Goal: Task Accomplishment & Management: Use online tool/utility

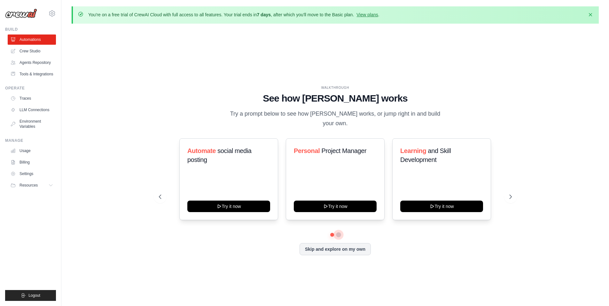
click at [339, 235] on button at bounding box center [338, 235] width 5 height 5
click at [331, 234] on button at bounding box center [332, 235] width 5 height 5
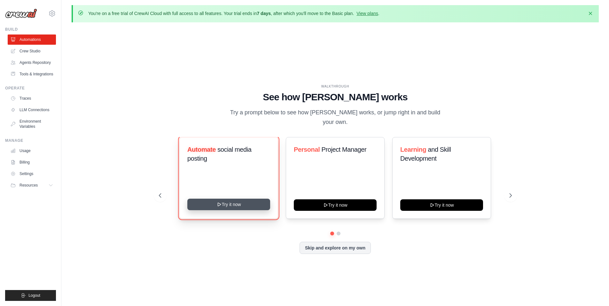
click at [226, 204] on button "Try it now" at bounding box center [228, 205] width 83 height 12
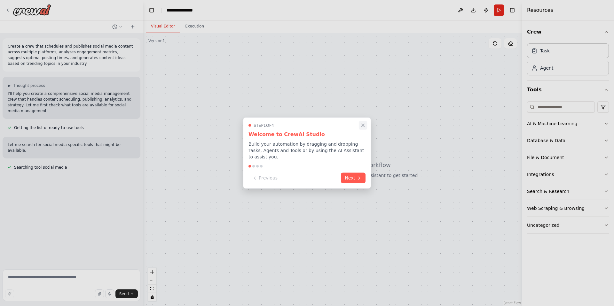
click at [361, 126] on icon "Close walkthrough" at bounding box center [363, 126] width 6 height 6
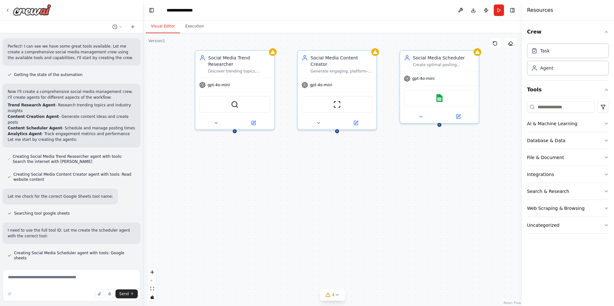
scroll to position [373, 0]
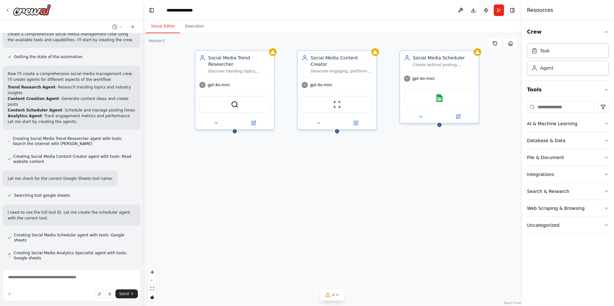
drag, startPoint x: 338, startPoint y: 222, endPoint x: 261, endPoint y: 207, distance: 77.9
click at [261, 207] on div "Social Media Trend Researcher Discover trending topics, hashtags, and industry …" at bounding box center [332, 169] width 379 height 273
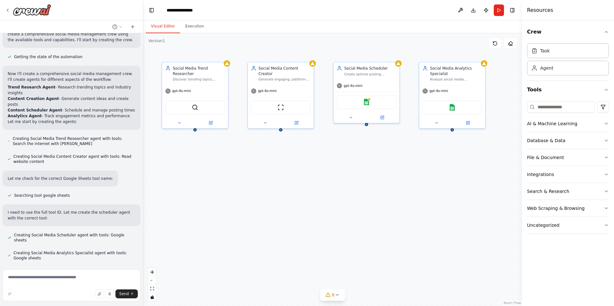
drag, startPoint x: 383, startPoint y: 218, endPoint x: 339, endPoint y: 204, distance: 45.9
click at [339, 204] on div "Social Media Trend Researcher Discover trending topics, hashtags, and industry …" at bounding box center [332, 169] width 379 height 273
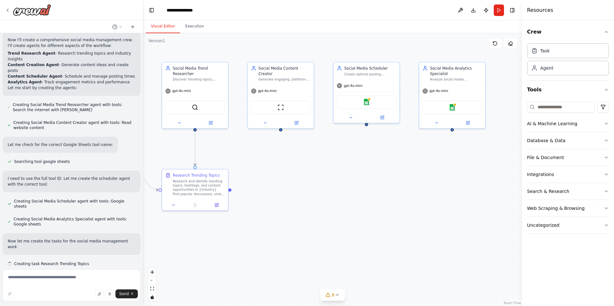
scroll to position [413, 0]
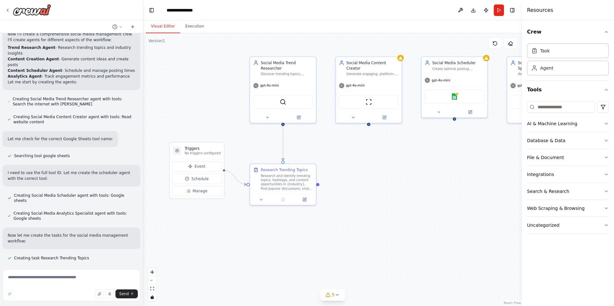
drag, startPoint x: 288, startPoint y: 171, endPoint x: 376, endPoint y: 165, distance: 88.2
click at [376, 165] on div ".deletable-edge-delete-btn { width: 20px; height: 20px; border: 0px solid #ffff…" at bounding box center [332, 169] width 379 height 273
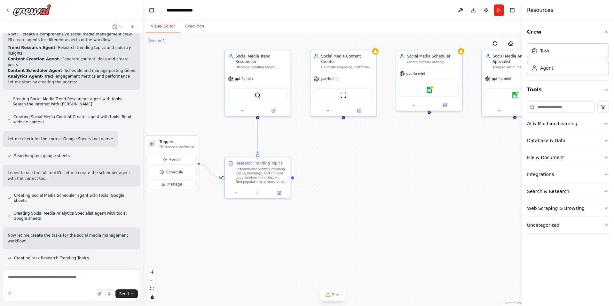
drag, startPoint x: 407, startPoint y: 203, endPoint x: 378, endPoint y: 193, distance: 30.4
click at [378, 193] on div ".deletable-edge-delete-btn { width: 20px; height: 20px; border: 0px solid #ffff…" at bounding box center [332, 169] width 379 height 273
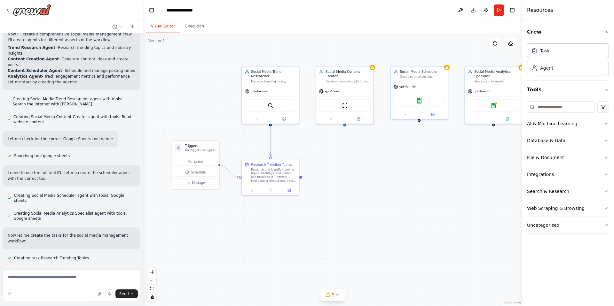
scroll to position [425, 0]
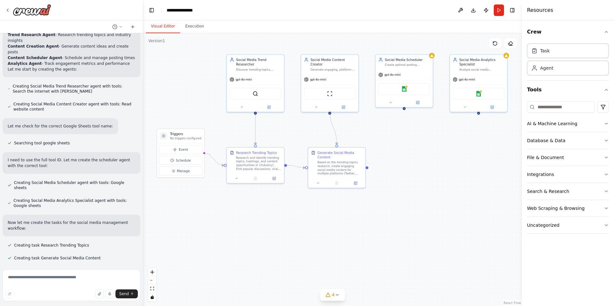
drag, startPoint x: 401, startPoint y: 196, endPoint x: 386, endPoint y: 185, distance: 19.1
click at [386, 185] on div ".deletable-edge-delete-btn { width: 20px; height: 20px; border: 0px solid #ffff…" at bounding box center [332, 169] width 379 height 273
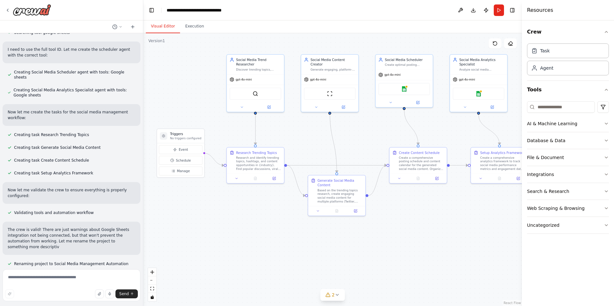
scroll to position [542, 0]
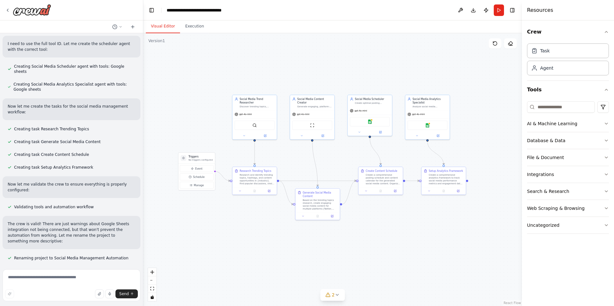
drag, startPoint x: 347, startPoint y: 67, endPoint x: 338, endPoint y: 79, distance: 15.1
click at [338, 79] on div ".deletable-edge-delete-btn { width: 20px; height: 20px; border: 0px solid #ffff…" at bounding box center [332, 169] width 379 height 273
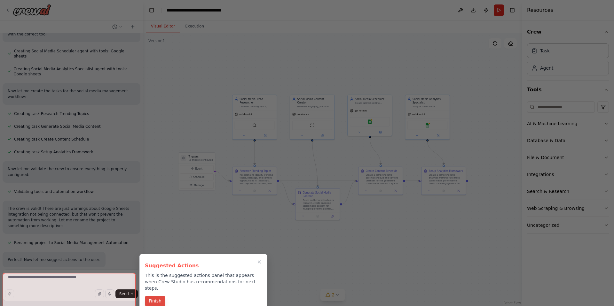
click at [154, 298] on button "Finish" at bounding box center [155, 301] width 20 height 11
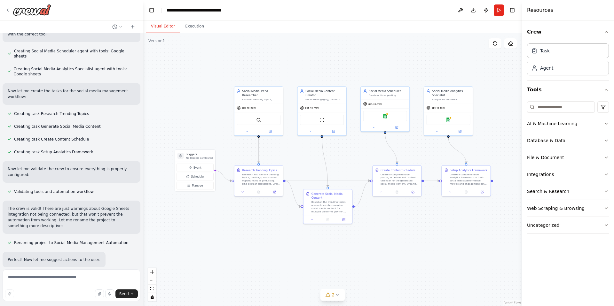
click at [287, 153] on div ".deletable-edge-delete-btn { width: 20px; height: 20px; border: 0px solid #ffff…" at bounding box center [332, 169] width 379 height 273
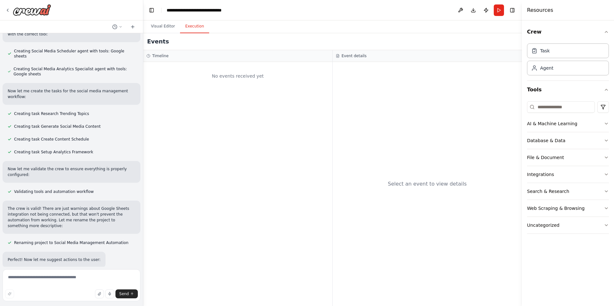
click at [190, 28] on button "Execution" at bounding box center [194, 26] width 29 height 13
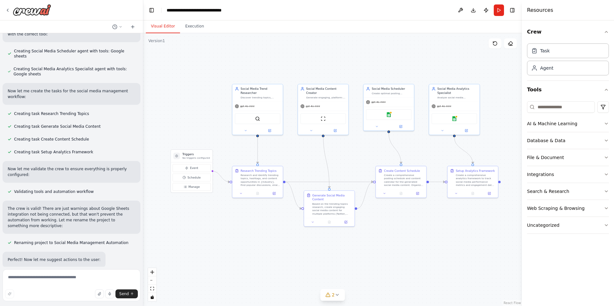
click at [160, 28] on button "Visual Editor" at bounding box center [163, 26] width 34 height 13
click at [8, 11] on icon at bounding box center [7, 10] width 5 height 5
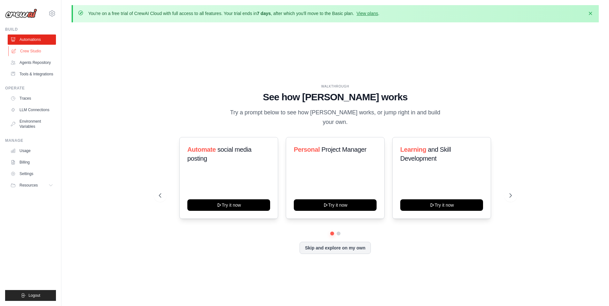
click at [38, 51] on link "Crew Studio" at bounding box center [32, 51] width 48 height 10
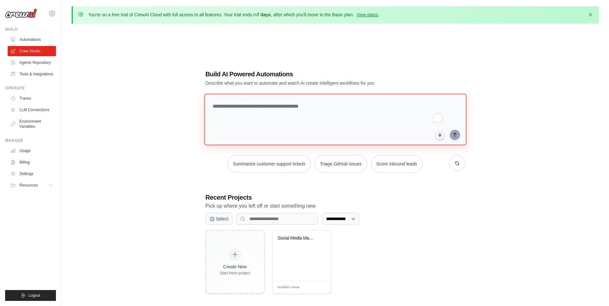
click at [239, 111] on textarea "To enrich screen reader interactions, please activate Accessibility in Grammarl…" at bounding box center [335, 120] width 262 height 52
type textarea "**********"
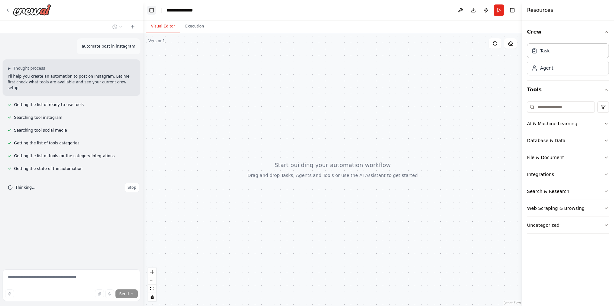
click at [150, 8] on button "Toggle Left Sidebar" at bounding box center [151, 10] width 9 height 9
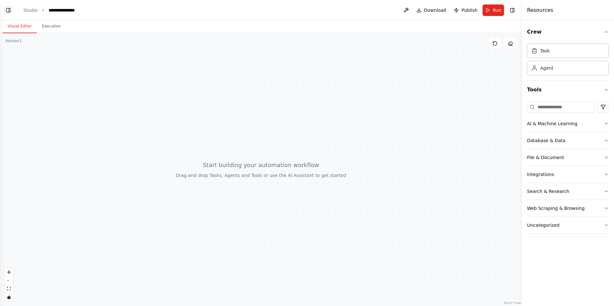
click at [11, 10] on button "Toggle Left Sidebar" at bounding box center [8, 10] width 9 height 9
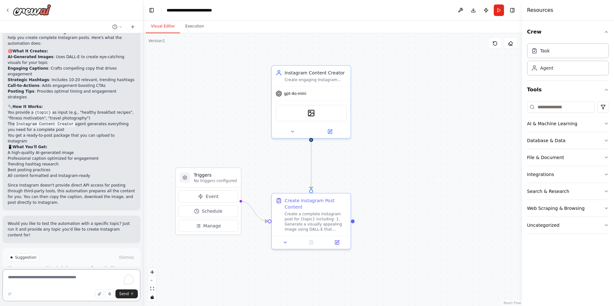
scroll to position [342, 0]
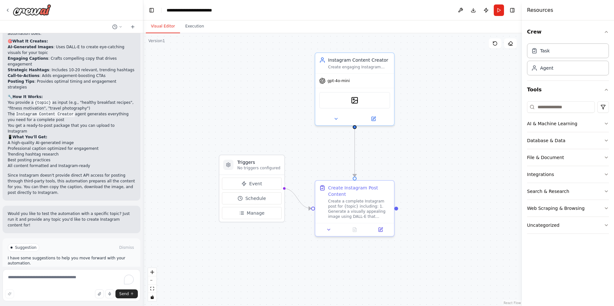
drag, startPoint x: 380, startPoint y: 102, endPoint x: 423, endPoint y: 89, distance: 45.0
click at [423, 89] on div ".deletable-edge-delete-btn { width: 20px; height: 20px; border: 0px solid #ffff…" at bounding box center [332, 169] width 379 height 273
click at [11, 10] on div at bounding box center [28, 10] width 46 height 12
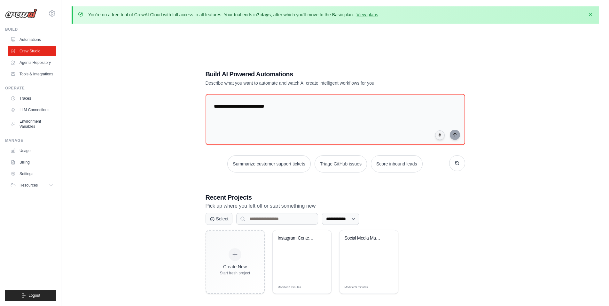
click at [531, 97] on div "**********" at bounding box center [336, 182] width 528 height 306
click at [276, 80] on div "Build AI Powered Automations Describe what you want to automate and watch AI cr…" at bounding box center [313, 78] width 215 height 17
click at [32, 51] on link "Crew Studio" at bounding box center [32, 51] width 48 height 10
click at [31, 40] on link "Automations" at bounding box center [32, 40] width 48 height 10
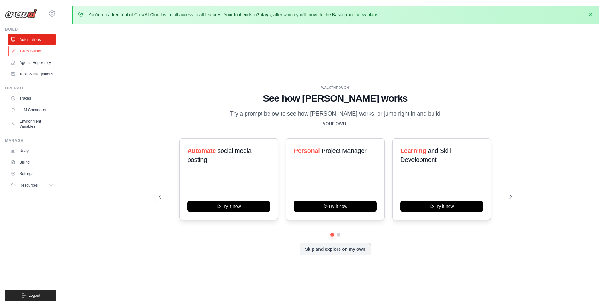
click at [32, 52] on link "Crew Studio" at bounding box center [32, 51] width 48 height 10
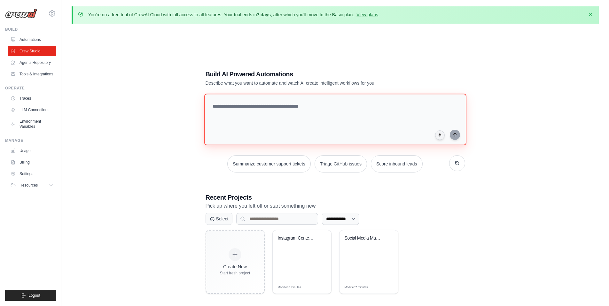
click at [329, 117] on textarea at bounding box center [335, 120] width 262 height 52
type textarea "**********"
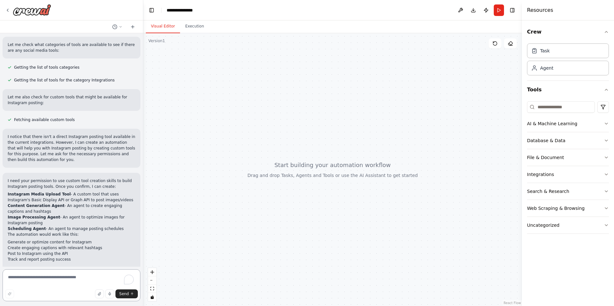
scroll to position [124, 0]
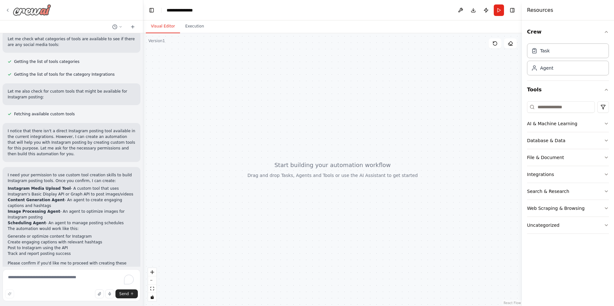
click at [10, 8] on icon at bounding box center [7, 10] width 5 height 5
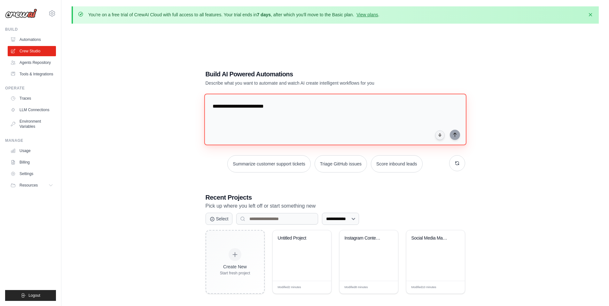
click at [355, 112] on textarea "**********" at bounding box center [335, 120] width 262 height 52
click at [520, 100] on div "**********" at bounding box center [336, 182] width 528 height 306
click at [173, 67] on div "**********" at bounding box center [336, 182] width 528 height 306
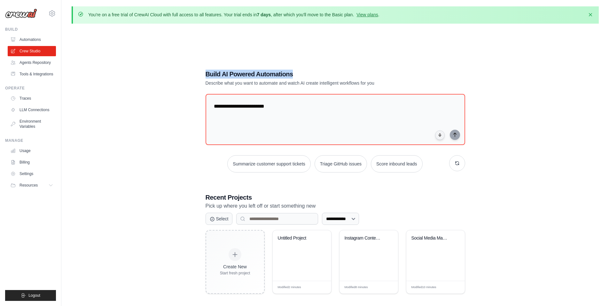
drag, startPoint x: 205, startPoint y: 75, endPoint x: 313, endPoint y: 73, distance: 107.8
click at [313, 73] on h1 "Build AI Powered Automations" at bounding box center [313, 74] width 215 height 9
copy h1 "Build AI Powered Automations"
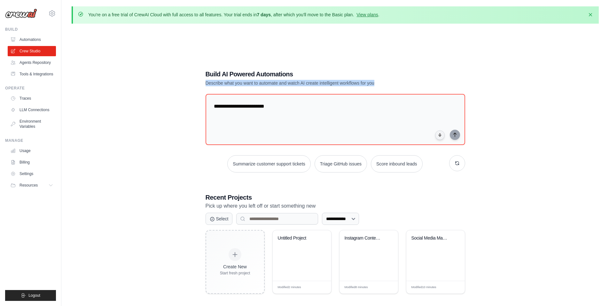
drag, startPoint x: 205, startPoint y: 82, endPoint x: 410, endPoint y: 82, distance: 204.4
click at [410, 82] on p "Describe what you want to automate and watch AI create intelligent workflows fo…" at bounding box center [313, 83] width 215 height 6
copy p "Describe what you want to automate and watch AI create intelligent workflows fo…"
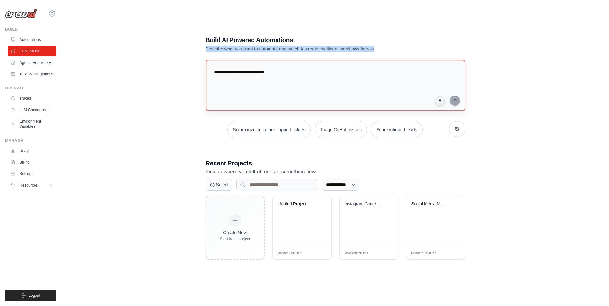
scroll to position [35, 0]
click at [359, 185] on select "**********" at bounding box center [340, 184] width 37 height 12
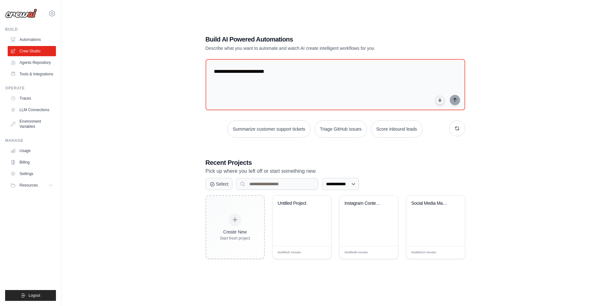
click at [244, 154] on div "**********" at bounding box center [335, 147] width 275 height 245
drag, startPoint x: 207, startPoint y: 161, endPoint x: 260, endPoint y: 158, distance: 53.8
click at [260, 158] on h3 "Recent Projects" at bounding box center [336, 162] width 260 height 9
copy h3 "Recent Projects"
click at [30, 40] on link "Automations" at bounding box center [32, 40] width 48 height 10
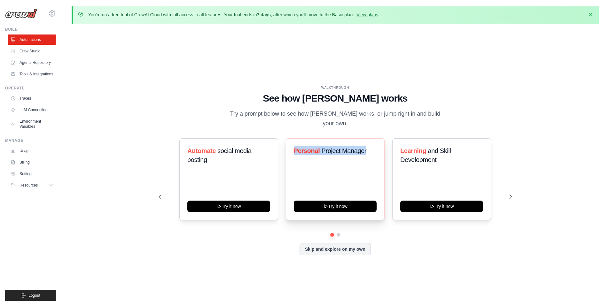
drag, startPoint x: 286, startPoint y: 133, endPoint x: 374, endPoint y: 154, distance: 90.4
click at [374, 154] on div "WALKTHROUGH See how [PERSON_NAME] works Try a prompt below to see how [PERSON_N…" at bounding box center [335, 175] width 369 height 180
copy h3 "Personal Project Manager"
click at [339, 234] on button at bounding box center [338, 235] width 5 height 5
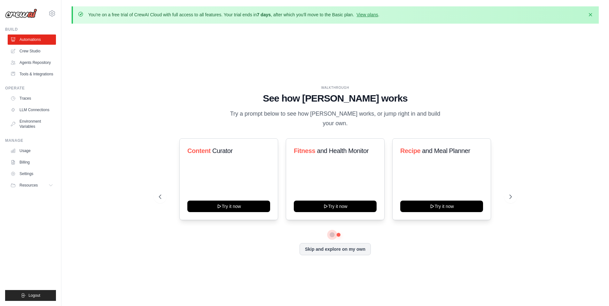
click at [332, 234] on button at bounding box center [332, 235] width 4 height 4
click at [604, 157] on div "You're on a free trial of CrewAI Cloud with full access to all features. Your t…" at bounding box center [335, 164] width 548 height 316
click at [346, 249] on button "Skip and explore on my own" at bounding box center [335, 249] width 71 height 12
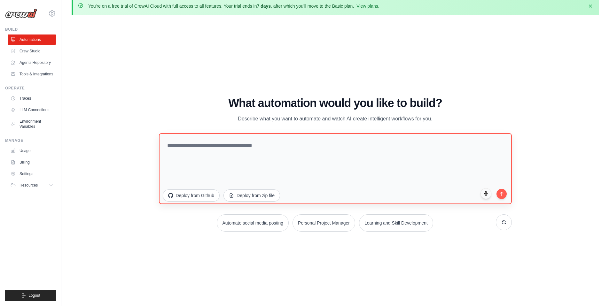
scroll to position [22, 0]
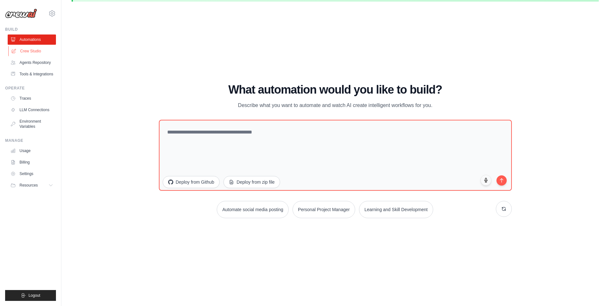
click at [35, 52] on link "Crew Studio" at bounding box center [32, 51] width 48 height 10
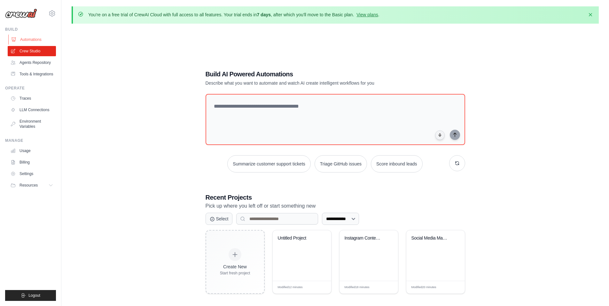
click at [33, 40] on link "Automations" at bounding box center [32, 40] width 48 height 10
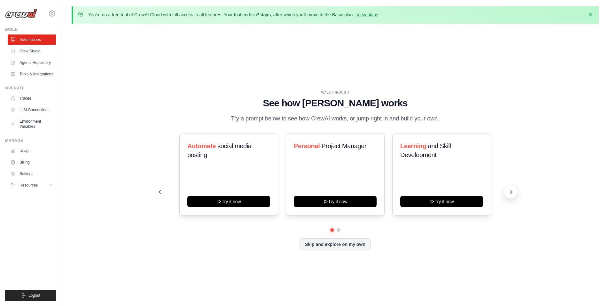
click at [508, 195] on icon at bounding box center [511, 192] width 6 height 6
click at [340, 248] on button "Skip and explore on my own" at bounding box center [335, 244] width 71 height 12
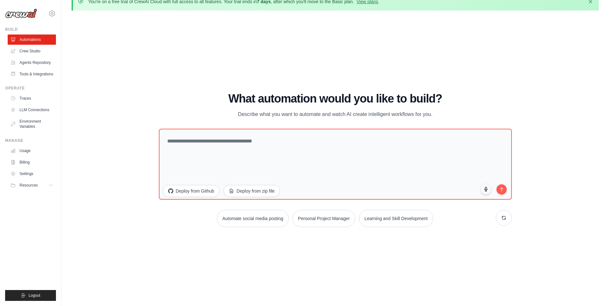
scroll to position [22, 0]
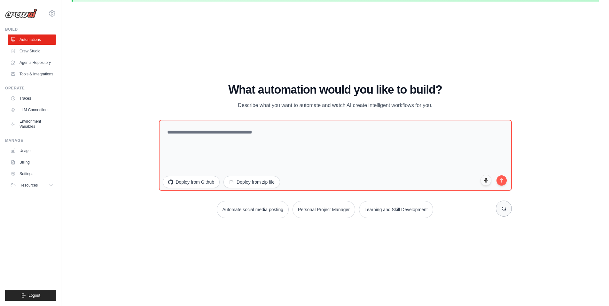
click at [506, 208] on icon at bounding box center [504, 208] width 5 height 5
click at [255, 212] on button "Personal Project Manager" at bounding box center [255, 209] width 63 height 17
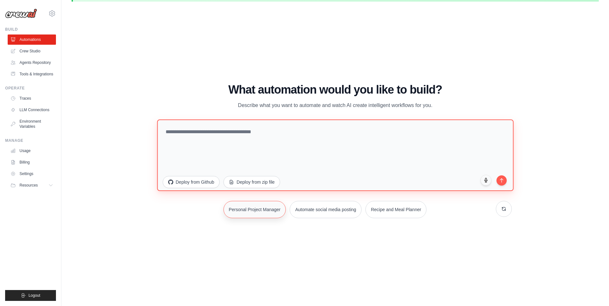
type textarea "**********"
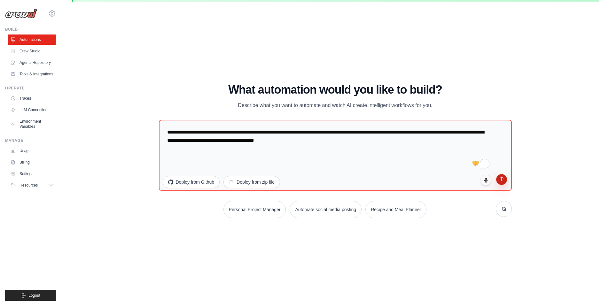
click at [502, 182] on button "submit" at bounding box center [502, 179] width 11 height 11
click at [29, 49] on link "Crew Studio" at bounding box center [32, 51] width 48 height 10
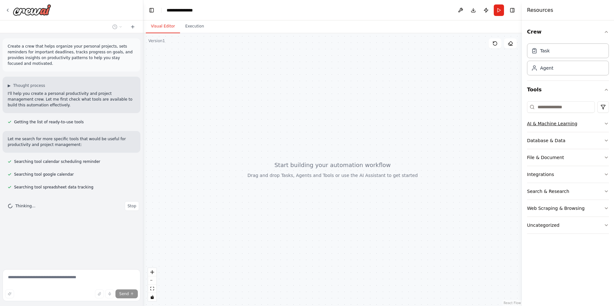
click at [607, 124] on icon "button" at bounding box center [606, 123] width 3 height 1
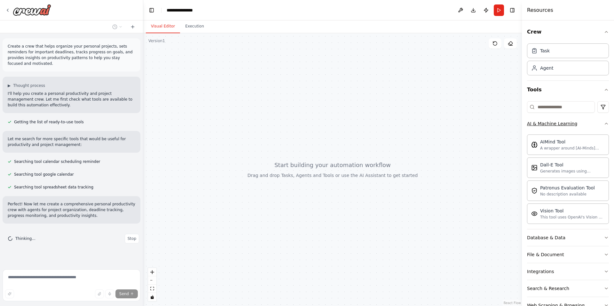
click at [604, 123] on icon "button" at bounding box center [606, 123] width 5 height 5
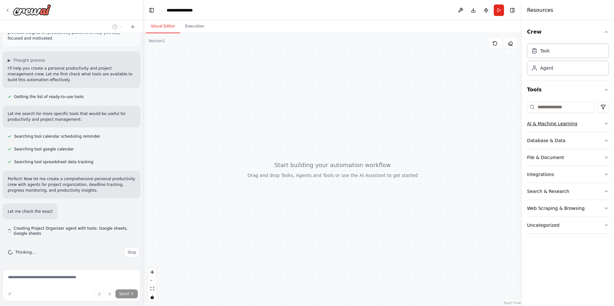
scroll to position [26, 0]
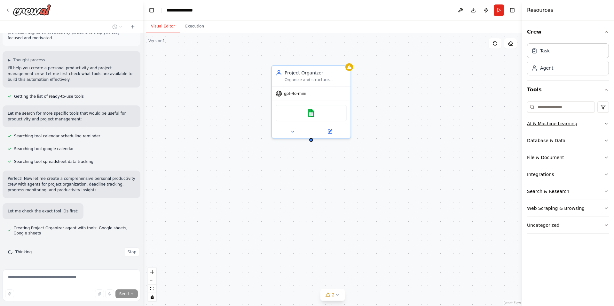
click at [604, 123] on icon "button" at bounding box center [606, 123] width 5 height 5
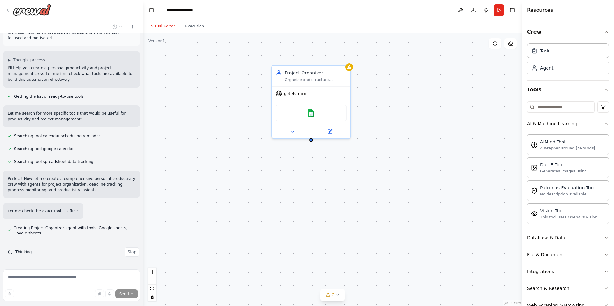
click at [604, 123] on div "Crew Task Agent Tools AI & Machine Learning AIMind Tool A wrapper around [AI-Mi…" at bounding box center [568, 163] width 92 height 286
click at [605, 123] on icon "button" at bounding box center [606, 123] width 3 height 1
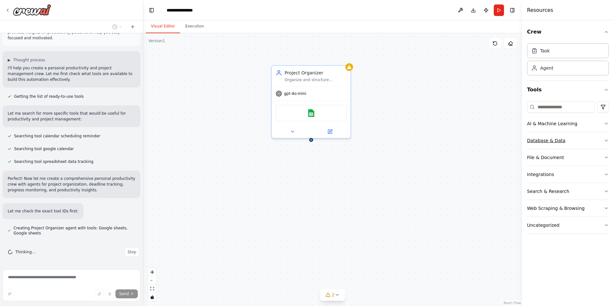
click at [604, 141] on icon "button" at bounding box center [606, 140] width 5 height 5
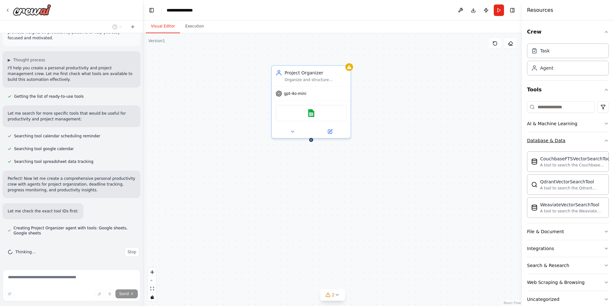
scroll to position [44, 0]
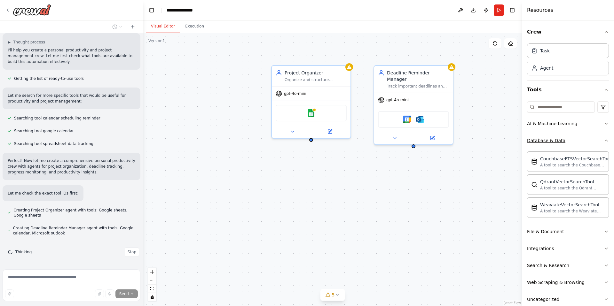
click at [604, 140] on icon "button" at bounding box center [606, 140] width 5 height 5
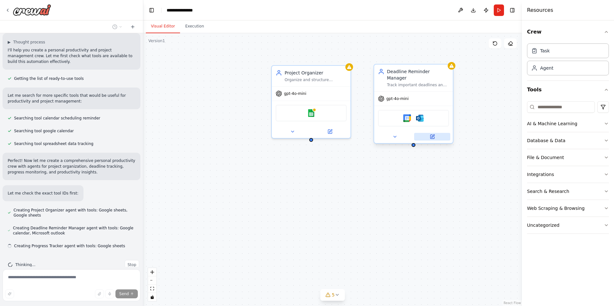
scroll to position [56, 0]
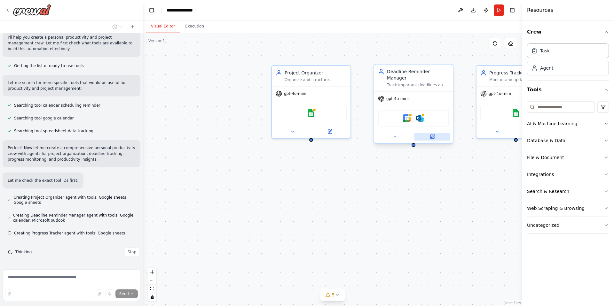
click at [432, 135] on icon at bounding box center [433, 136] width 3 height 3
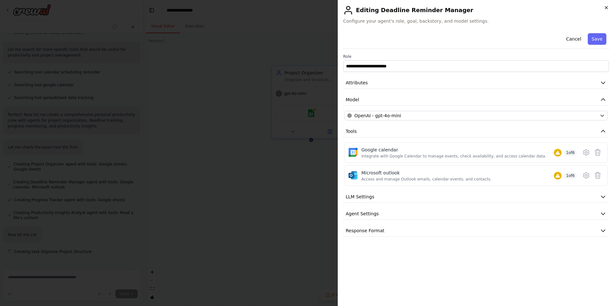
scroll to position [108, 0]
click at [604, 196] on icon "button" at bounding box center [603, 197] width 6 height 6
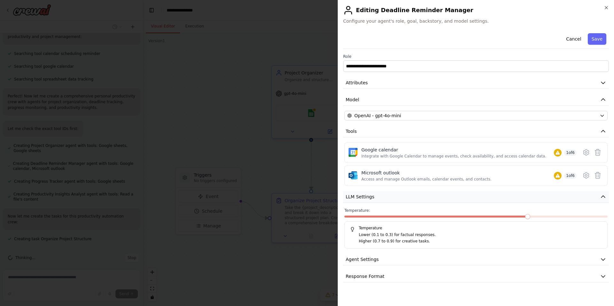
scroll to position [121, 0]
click at [604, 196] on icon "button" at bounding box center [603, 197] width 4 height 2
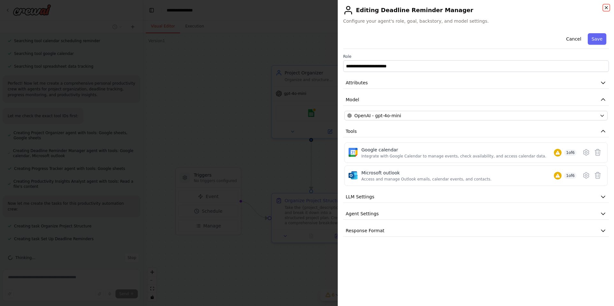
click at [606, 5] on icon "button" at bounding box center [606, 7] width 5 height 5
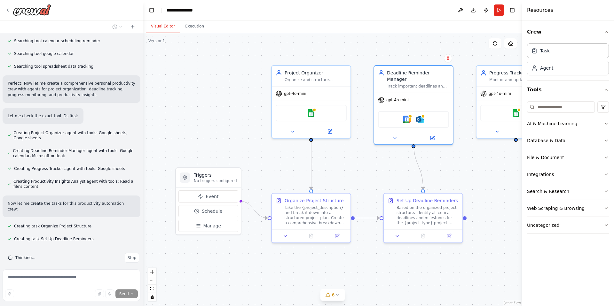
scroll to position [134, 0]
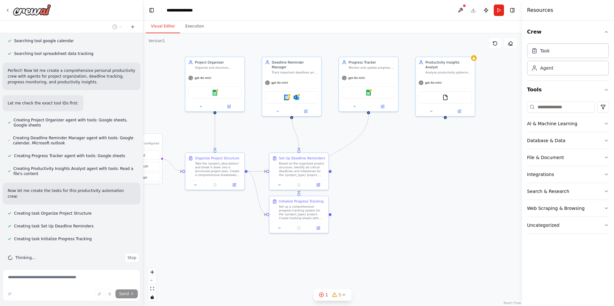
drag, startPoint x: 438, startPoint y: 168, endPoint x: 338, endPoint y: 133, distance: 105.7
click at [338, 133] on div ".deletable-edge-delete-btn { width: 20px; height: 20px; border: 0px solid #ffff…" at bounding box center [332, 169] width 379 height 273
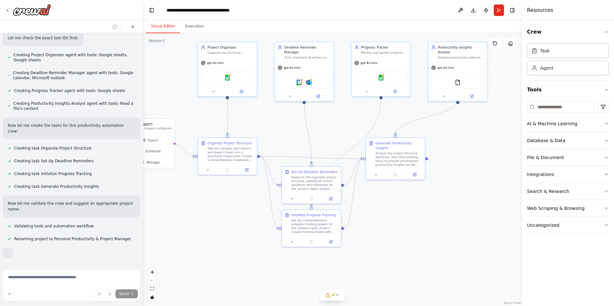
scroll to position [214, 0]
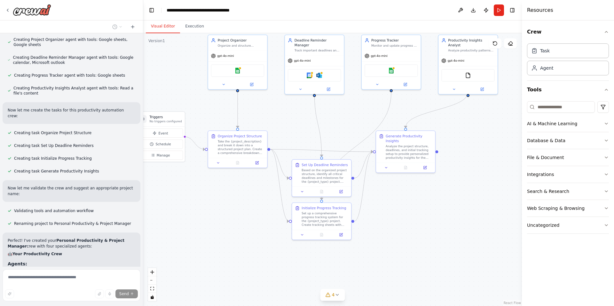
drag, startPoint x: 318, startPoint y: 148, endPoint x: 340, endPoint y: 126, distance: 31.4
click at [340, 126] on div ".deletable-edge-delete-btn { width: 20px; height: 20px; border: 0px solid #ffff…" at bounding box center [332, 169] width 379 height 273
click at [7, 11] on icon at bounding box center [7, 10] width 1 height 3
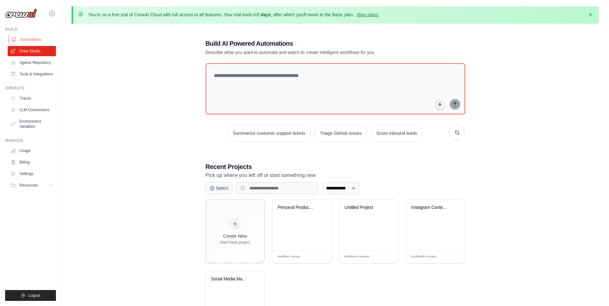
click at [35, 37] on link "Automations" at bounding box center [32, 40] width 48 height 10
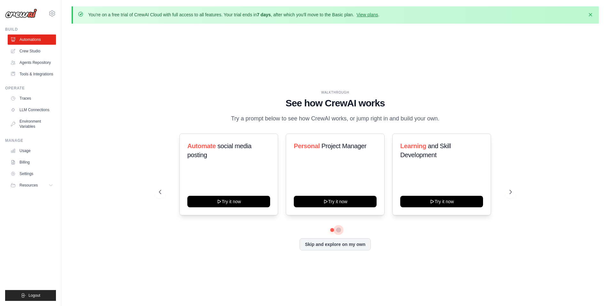
click at [338, 233] on button at bounding box center [338, 230] width 5 height 5
click at [332, 233] on button at bounding box center [332, 230] width 4 height 4
drag, startPoint x: 179, startPoint y: 150, endPoint x: 243, endPoint y: 161, distance: 64.6
click at [243, 161] on div "Automate social media posting Try it now" at bounding box center [228, 175] width 99 height 82
copy h3 "Automate social media posting"
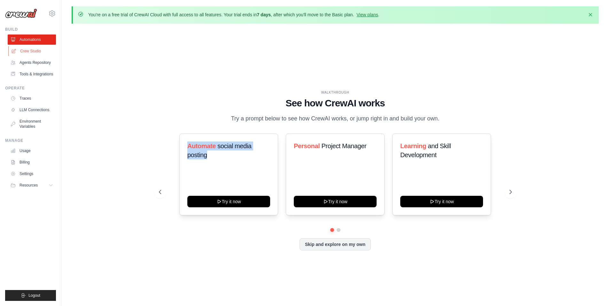
click at [30, 52] on link "Crew Studio" at bounding box center [32, 51] width 48 height 10
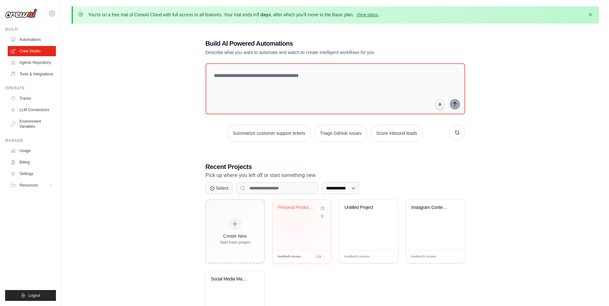
click at [295, 220] on div "Personal Productivity & Project Man..." at bounding box center [302, 225] width 59 height 51
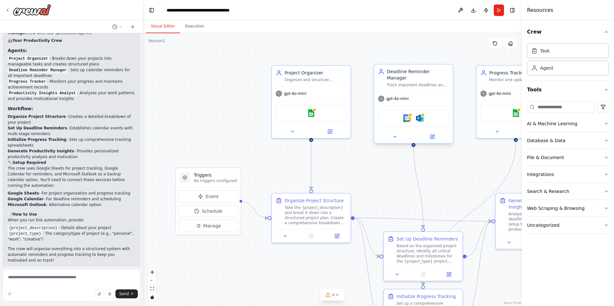
scroll to position [429, 0]
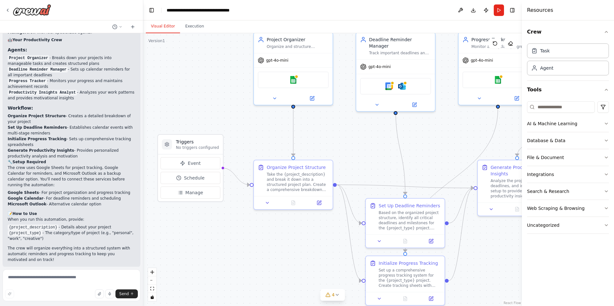
drag, startPoint x: 377, startPoint y: 180, endPoint x: 359, endPoint y: 147, distance: 37.8
click at [359, 147] on div ".deletable-edge-delete-btn { width: 20px; height: 20px; border: 0px solid #ffff…" at bounding box center [332, 169] width 379 height 273
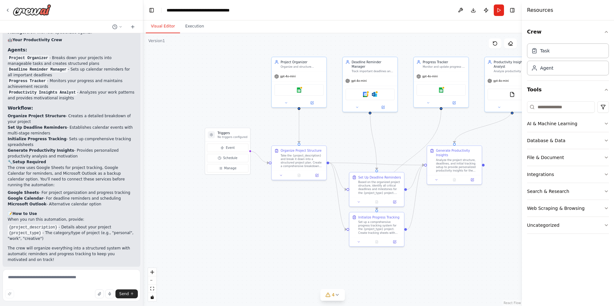
drag, startPoint x: 341, startPoint y: 144, endPoint x: 330, endPoint y: 135, distance: 13.4
click at [330, 135] on div ".deletable-edge-delete-btn { width: 20px; height: 20px; border: 0px solid #ffff…" at bounding box center [332, 169] width 379 height 273
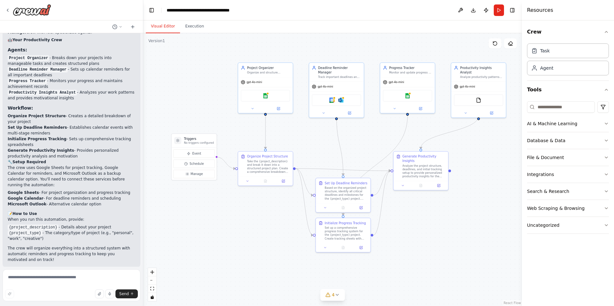
drag, startPoint x: 400, startPoint y: 130, endPoint x: 379, endPoint y: 136, distance: 21.7
click at [379, 136] on div ".deletable-edge-delete-btn { width: 20px; height: 20px; border: 0px solid #ffff…" at bounding box center [332, 169] width 379 height 273
click at [302, 138] on div ".deletable-edge-delete-btn { width: 20px; height: 20px; border: 0px solid #ffff…" at bounding box center [332, 169] width 379 height 273
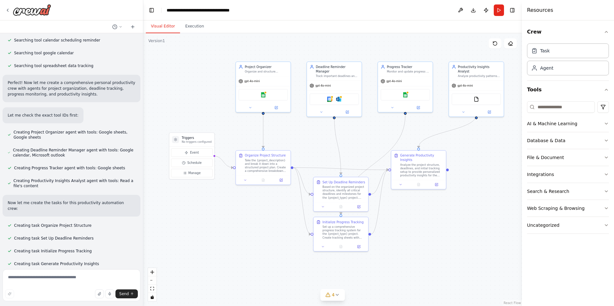
scroll to position [0, 0]
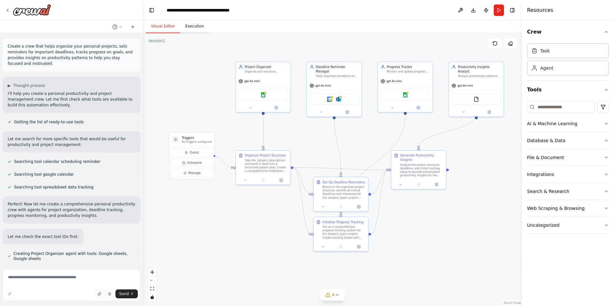
click at [192, 25] on button "Execution" at bounding box center [194, 26] width 29 height 13
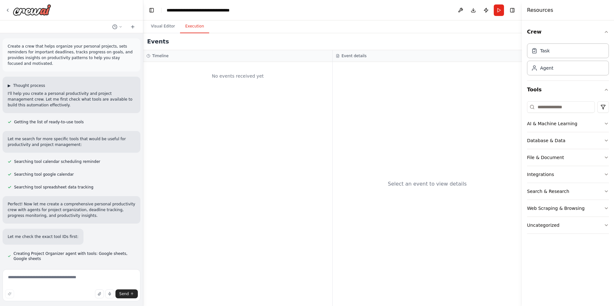
click at [9, 85] on span "▶" at bounding box center [9, 85] width 3 height 5
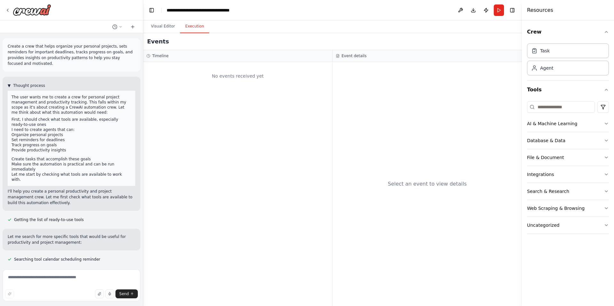
click at [9, 85] on span "▼" at bounding box center [9, 85] width 3 height 5
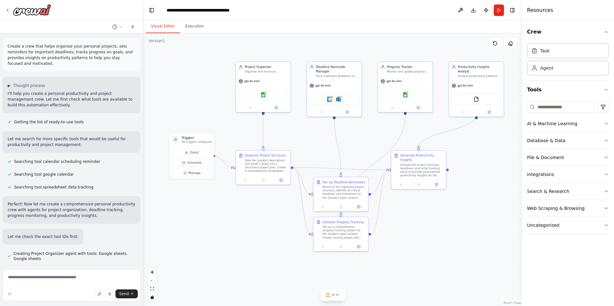
click at [168, 26] on button "Visual Editor" at bounding box center [163, 26] width 34 height 13
click at [153, 9] on button "Toggle Left Sidebar" at bounding box center [151, 10] width 9 height 9
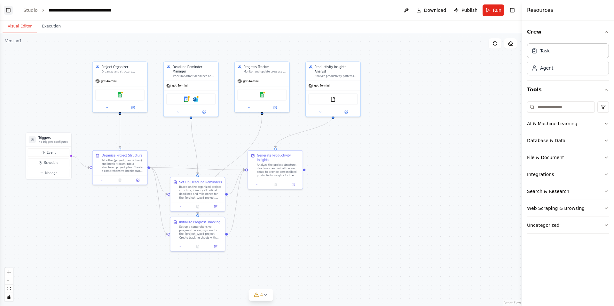
click at [12, 9] on button "Toggle Left Sidebar" at bounding box center [8, 10] width 9 height 9
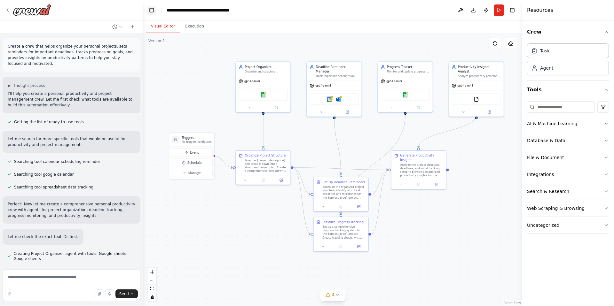
click at [149, 11] on button "Toggle Left Sidebar" at bounding box center [151, 10] width 9 height 9
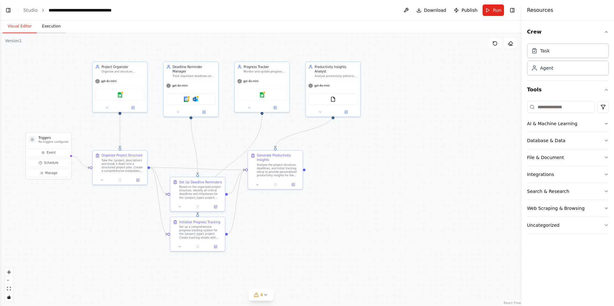
click at [45, 27] on button "Execution" at bounding box center [51, 26] width 29 height 13
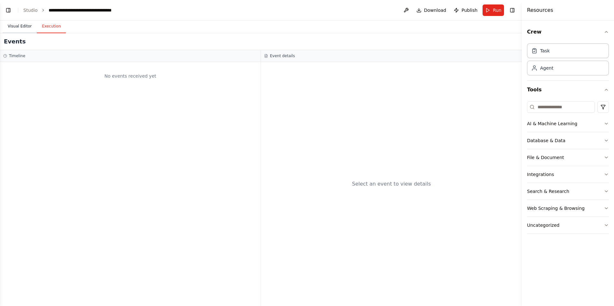
click at [23, 26] on button "Visual Editor" at bounding box center [20, 26] width 34 height 13
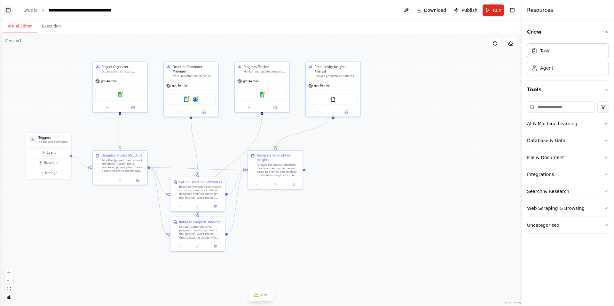
click at [9, 11] on button "Toggle Left Sidebar" at bounding box center [8, 10] width 9 height 9
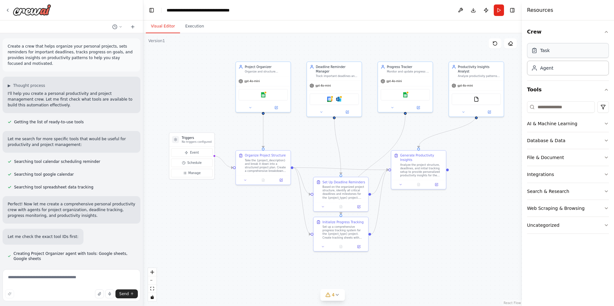
click at [569, 51] on div "Task" at bounding box center [568, 50] width 82 height 15
click at [606, 32] on icon "button" at bounding box center [606, 31] width 5 height 5
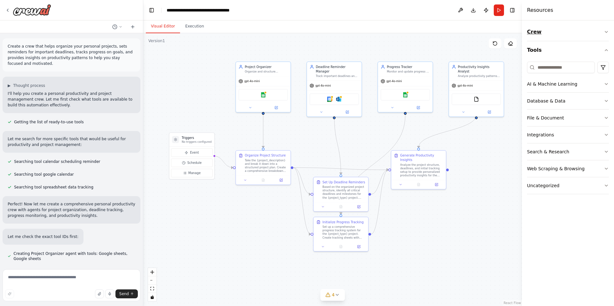
click at [606, 32] on icon "button" at bounding box center [606, 31] width 5 height 5
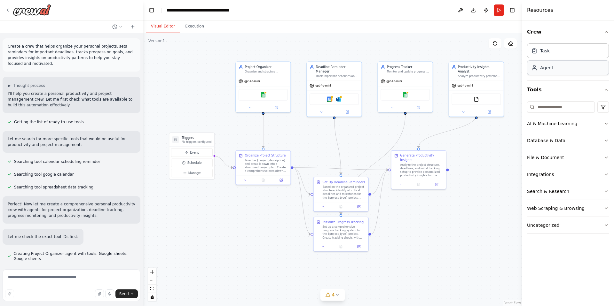
click at [562, 68] on div "Agent" at bounding box center [568, 67] width 82 height 15
click at [542, 51] on div "Task" at bounding box center [545, 50] width 10 height 6
click at [274, 75] on div "Project Organizer Organize and structure personal projects by breaking them dow…" at bounding box center [263, 68] width 55 height 14
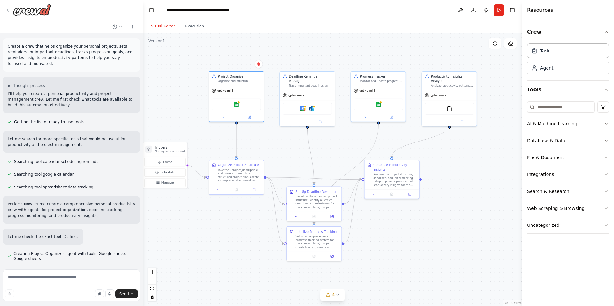
drag, startPoint x: 358, startPoint y: 48, endPoint x: 331, endPoint y: 58, distance: 28.5
click at [331, 58] on div ".deletable-edge-delete-btn { width: 20px; height: 20px; border: 0px solid #ffff…" at bounding box center [332, 169] width 379 height 273
click at [9, 9] on icon at bounding box center [7, 10] width 5 height 5
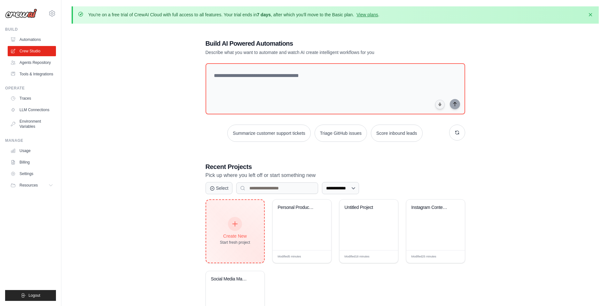
scroll to position [1, 0]
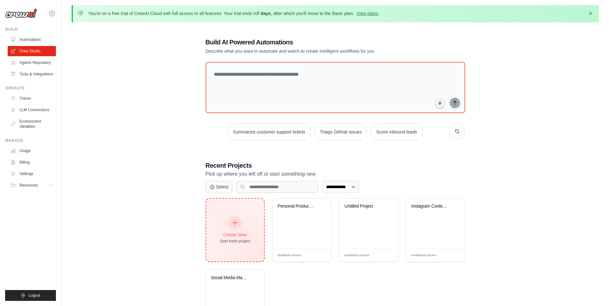
click at [234, 219] on icon at bounding box center [235, 222] width 7 height 7
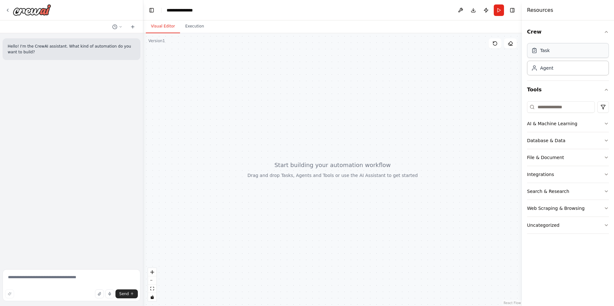
click at [560, 47] on div "Task" at bounding box center [568, 50] width 82 height 15
click at [565, 70] on div "Agent" at bounding box center [568, 67] width 82 height 15
click at [556, 54] on div "Task" at bounding box center [568, 50] width 82 height 15
click at [556, 69] on div "Agent" at bounding box center [568, 67] width 82 height 15
click at [556, 50] on div "Task" at bounding box center [568, 50] width 82 height 15
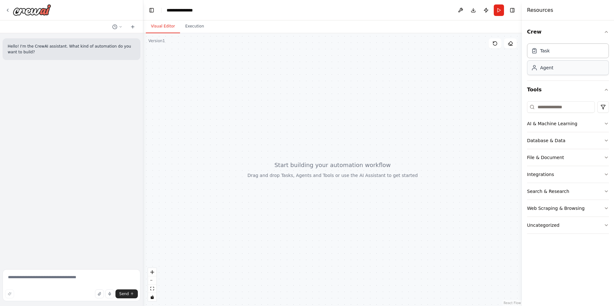
click at [552, 73] on div "Agent" at bounding box center [568, 67] width 82 height 15
click at [606, 123] on icon "button" at bounding box center [606, 123] width 5 height 5
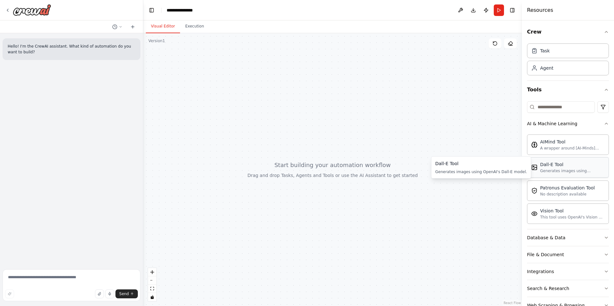
click at [560, 170] on div "Generates images using OpenAI's Dall-E model." at bounding box center [572, 171] width 65 height 5
click at [557, 171] on div "Generates images using OpenAI's Dall-E model." at bounding box center [572, 171] width 65 height 5
click at [561, 192] on div "No description available" at bounding box center [567, 194] width 55 height 5
click at [605, 124] on icon "button" at bounding box center [606, 123] width 3 height 1
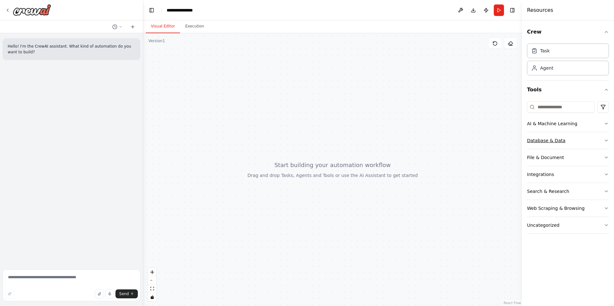
click at [606, 142] on icon "button" at bounding box center [606, 140] width 5 height 5
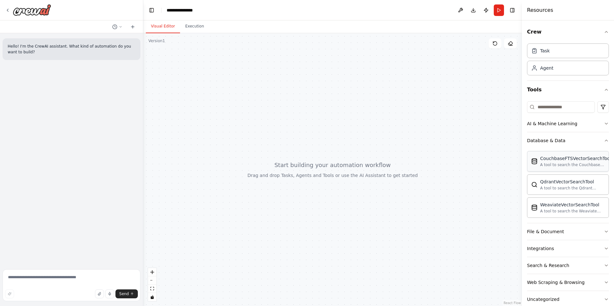
click at [559, 165] on div "A tool to search the Couchbase database for relevant information on internal do…" at bounding box center [575, 165] width 71 height 5
click at [562, 182] on div "QdrantVectorSearchTool" at bounding box center [572, 182] width 65 height 6
click at [604, 125] on icon "button" at bounding box center [606, 123] width 5 height 5
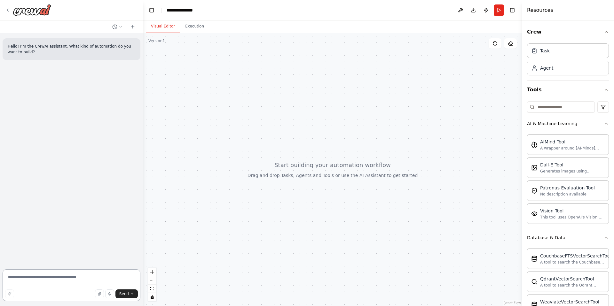
click at [79, 276] on textarea at bounding box center [72, 286] width 138 height 32
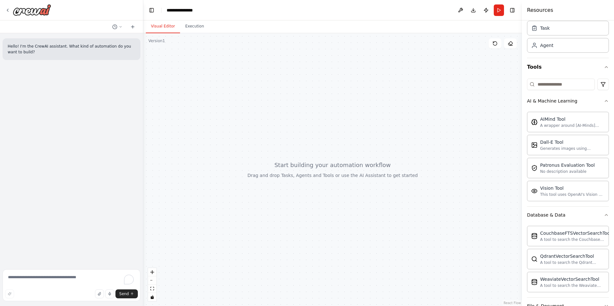
scroll to position [109, 0]
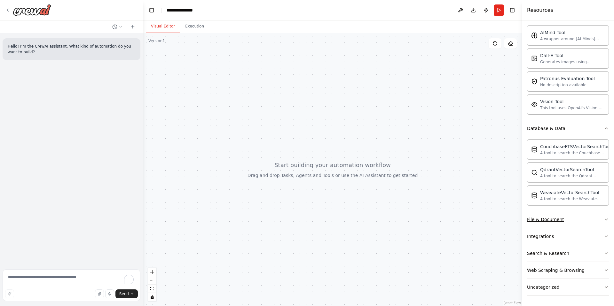
click at [599, 224] on button "File & Document" at bounding box center [568, 219] width 82 height 17
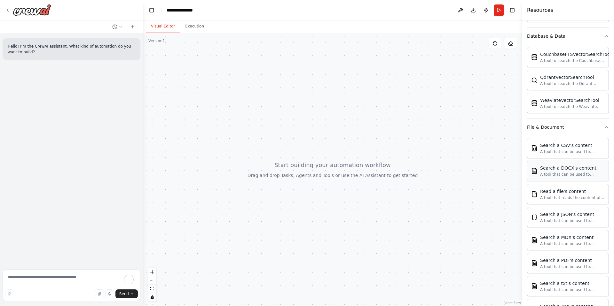
scroll to position [299, 0]
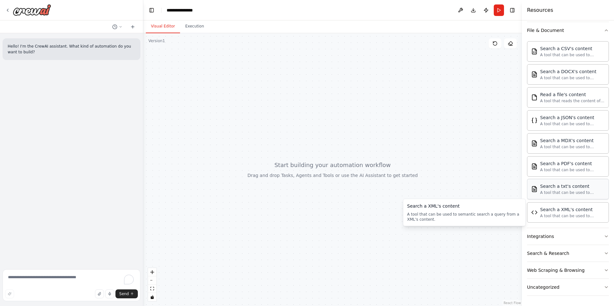
click at [555, 193] on div "A tool that can be used to semantic search a query from a txt's content." at bounding box center [572, 192] width 65 height 5
click at [548, 170] on div "A tool that can be used to semantic search a query from a PDF's content." at bounding box center [572, 169] width 65 height 5
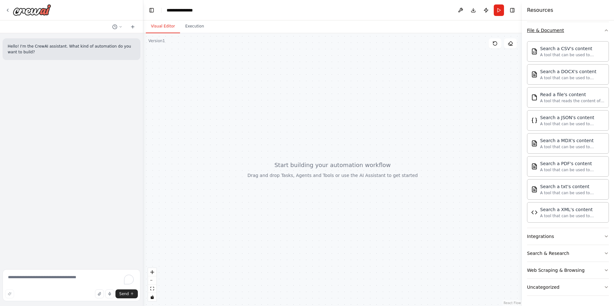
click at [605, 31] on icon "button" at bounding box center [606, 30] width 3 height 1
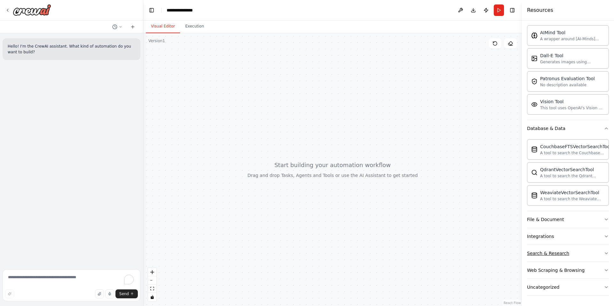
click at [604, 255] on icon "button" at bounding box center [606, 253] width 5 height 5
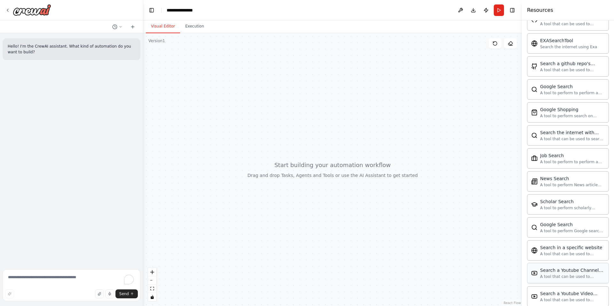
scroll to position [416, 0]
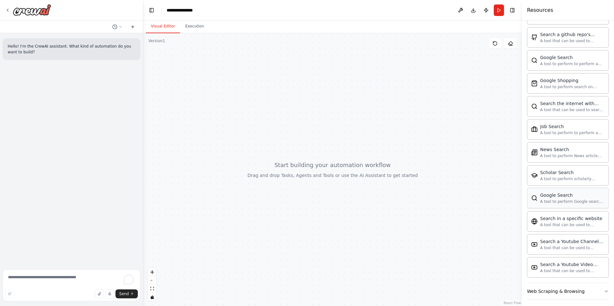
click at [560, 197] on div "Google Search" at bounding box center [572, 195] width 65 height 6
click at [559, 176] on div "A tool to perform scholarly literature search with a search_query." at bounding box center [572, 178] width 65 height 5
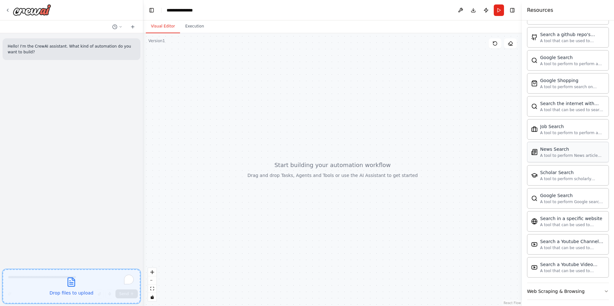
drag, startPoint x: 562, startPoint y: 157, endPoint x: 556, endPoint y: 157, distance: 6.7
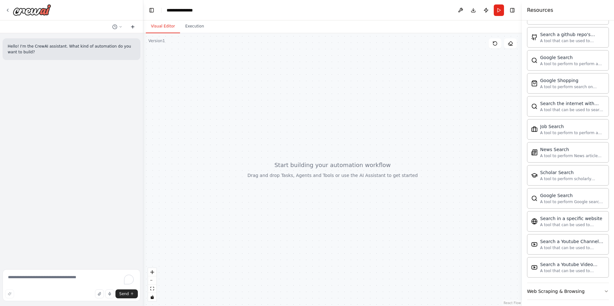
click at [130, 26] on icon at bounding box center [132, 26] width 5 height 5
click at [132, 28] on icon at bounding box center [132, 26] width 5 height 5
click at [121, 27] on icon at bounding box center [121, 26] width 2 height 1
click at [514, 12] on button "Toggle Right Sidebar" at bounding box center [512, 10] width 9 height 9
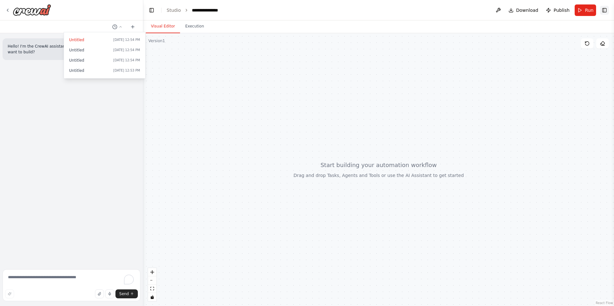
click at [606, 8] on button "Toggle Right Sidebar" at bounding box center [604, 10] width 9 height 9
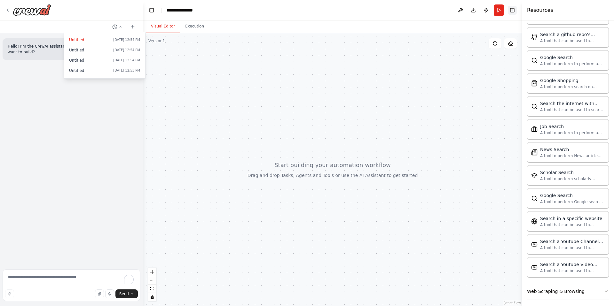
click at [513, 12] on button "Toggle Right Sidebar" at bounding box center [512, 10] width 9 height 9
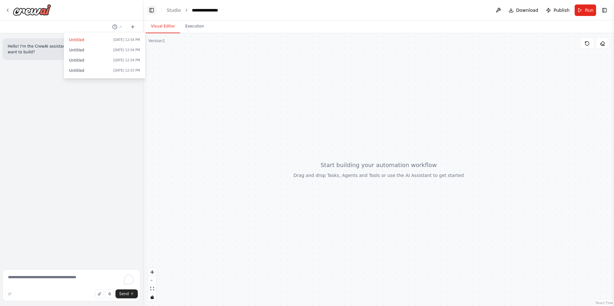
click at [154, 8] on button "Toggle Left Sidebar" at bounding box center [151, 10] width 9 height 9
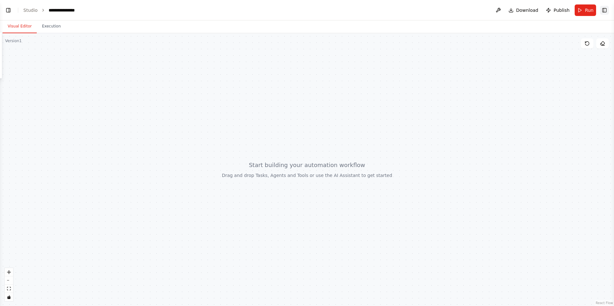
click at [604, 10] on button "Toggle Right Sidebar" at bounding box center [604, 10] width 9 height 9
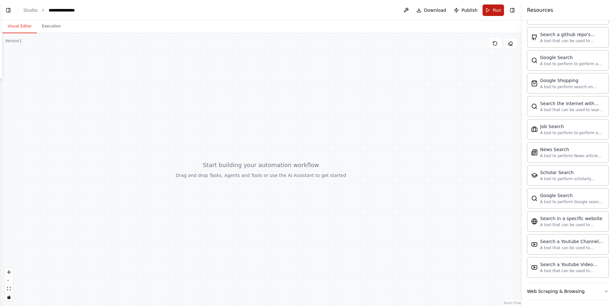
click at [495, 8] on span "Run" at bounding box center [497, 10] width 9 height 6
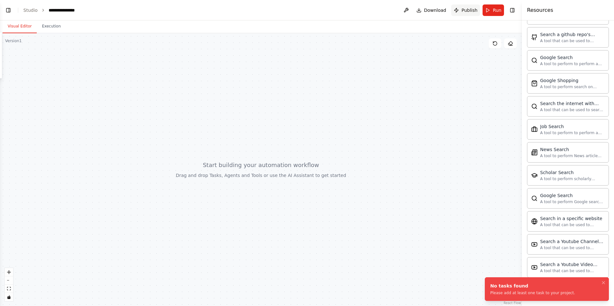
click at [467, 11] on span "Publish" at bounding box center [470, 10] width 16 height 6
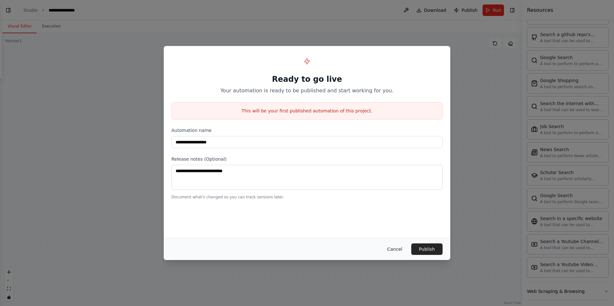
click at [396, 250] on button "Cancel" at bounding box center [394, 250] width 25 height 12
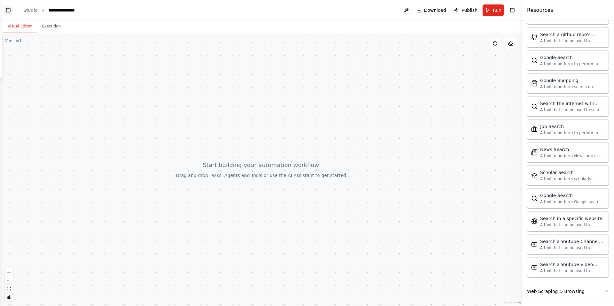
click at [9, 12] on button "Toggle Left Sidebar" at bounding box center [8, 10] width 9 height 9
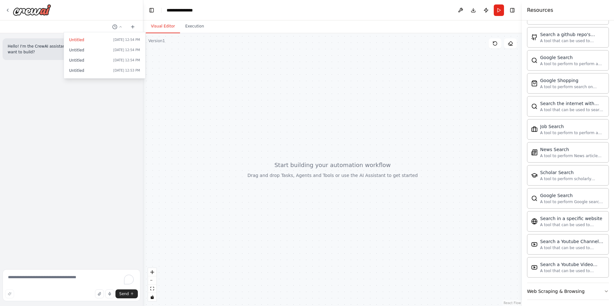
click at [154, 69] on div at bounding box center [332, 169] width 379 height 273
click at [121, 27] on div at bounding box center [71, 153] width 143 height 306
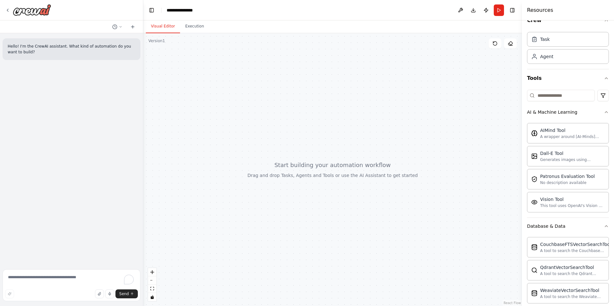
scroll to position [0, 0]
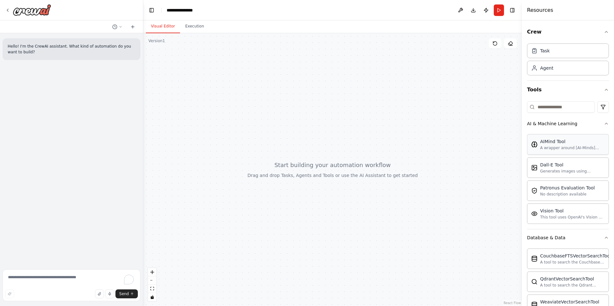
click at [565, 148] on div "A wrapper around [AI-Minds](https://mindsdb.com/minds). Useful for when you nee…" at bounding box center [572, 148] width 65 height 5
click at [562, 168] on div "Dall-E Tool" at bounding box center [572, 165] width 65 height 6
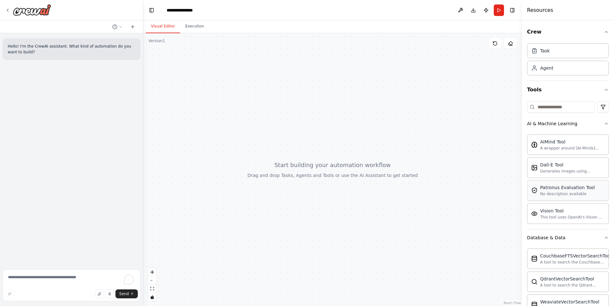
click at [559, 194] on div "No description available" at bounding box center [567, 194] width 55 height 5
click at [561, 212] on div "Vision Tool" at bounding box center [572, 211] width 65 height 6
click at [80, 277] on textarea "To enrich screen reader interactions, please activate Accessibility in Grammarl…" at bounding box center [72, 286] width 138 height 32
type textarea "**********"
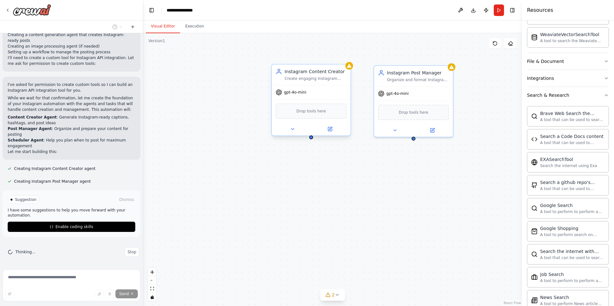
scroll to position [312, 0]
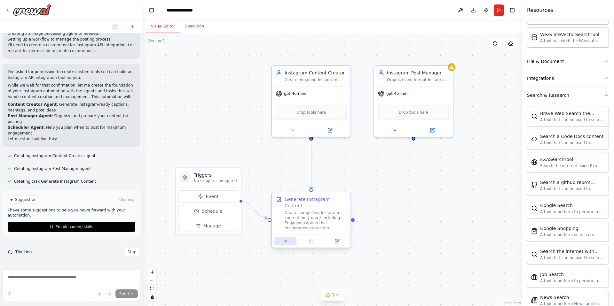
click at [285, 241] on icon at bounding box center [285, 241] width 3 height 1
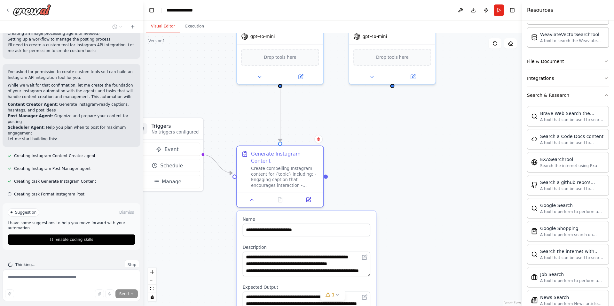
scroll to position [324, 0]
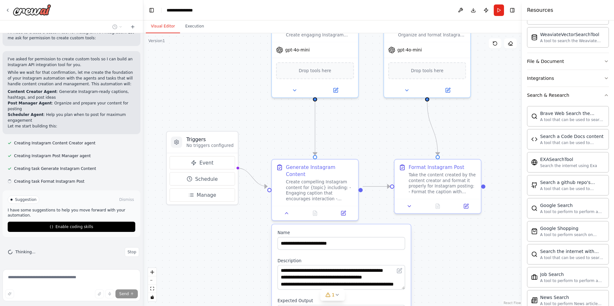
drag, startPoint x: 351, startPoint y: 172, endPoint x: 358, endPoint y: 139, distance: 33.6
click at [385, 157] on div ".deletable-edge-delete-btn { width: 20px; height: 20px; border: 0px solid #ffff…" at bounding box center [332, 169] width 379 height 273
click at [290, 208] on button at bounding box center [287, 212] width 24 height 8
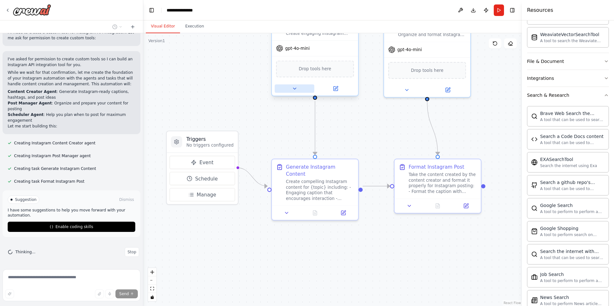
click at [298, 90] on button at bounding box center [295, 88] width 40 height 8
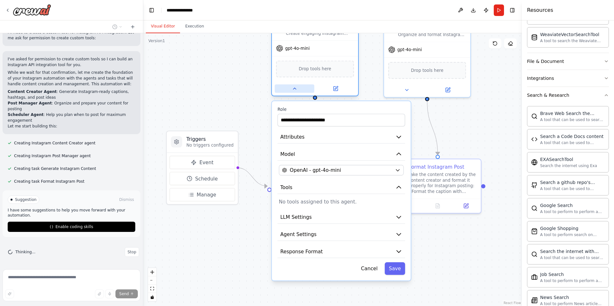
click at [292, 90] on icon at bounding box center [295, 89] width 6 height 6
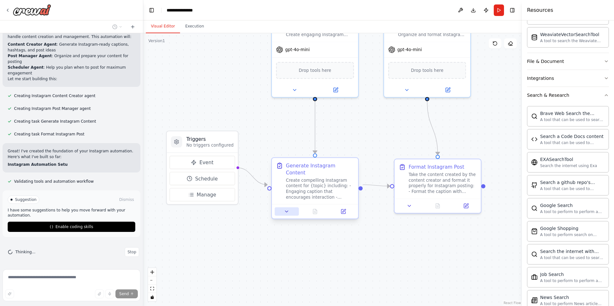
click at [287, 211] on icon at bounding box center [286, 211] width 3 height 1
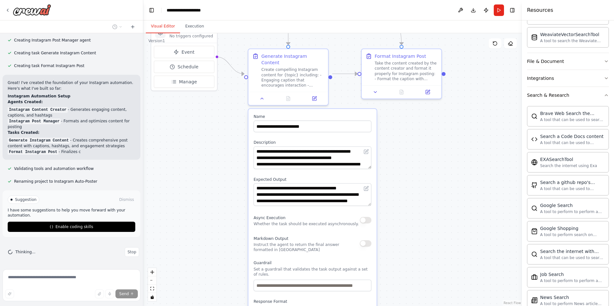
drag, startPoint x: 446, startPoint y: 248, endPoint x: 425, endPoint y: 136, distance: 113.9
click at [425, 136] on div ".deletable-edge-delete-btn { width: 20px; height: 20px; border: 0px solid #ffff…" at bounding box center [332, 169] width 379 height 273
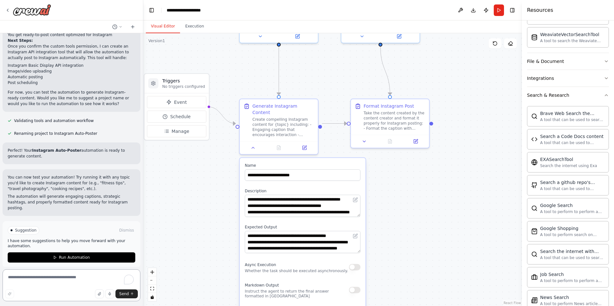
scroll to position [609, 0]
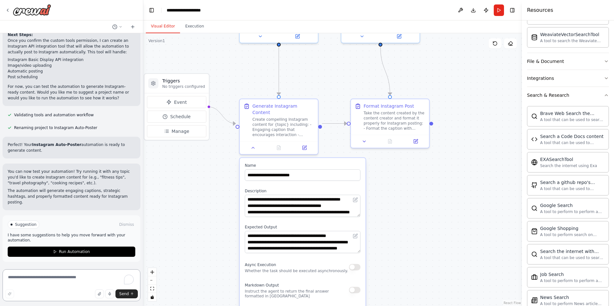
drag, startPoint x: 416, startPoint y: 211, endPoint x: 406, endPoint y: 259, distance: 49.4
click at [406, 259] on div ".deletable-edge-delete-btn { width: 20px; height: 20px; border: 0px solid #ffff…" at bounding box center [332, 169] width 379 height 273
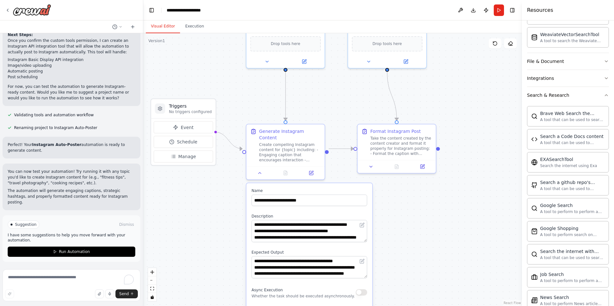
click at [409, 218] on div ".deletable-edge-delete-btn { width: 20px; height: 20px; border: 0px solid #ffff…" at bounding box center [332, 169] width 379 height 273
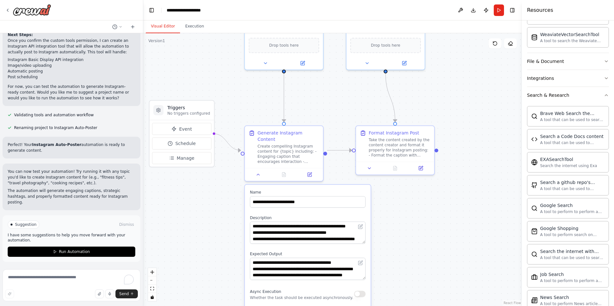
click at [410, 215] on div ".deletable-edge-delete-btn { width: 20px; height: 20px; border: 0px solid #ffff…" at bounding box center [332, 169] width 379 height 273
click at [262, 170] on button at bounding box center [259, 174] width 22 height 8
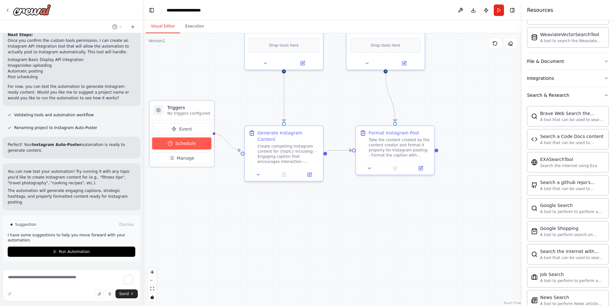
click at [180, 142] on span "Schedule" at bounding box center [185, 143] width 20 height 6
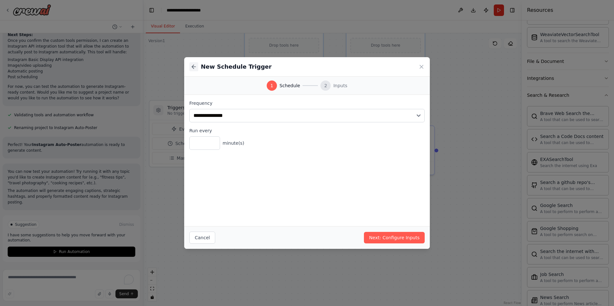
click at [196, 67] on icon at bounding box center [194, 67] width 6 height 6
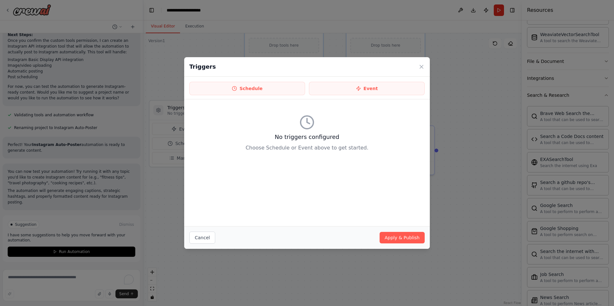
click at [450, 105] on div "Triggers Schedule Event No triggers configured Choose Schedule or Event above t…" at bounding box center [307, 153] width 614 height 306
click at [423, 69] on icon at bounding box center [421, 67] width 6 height 6
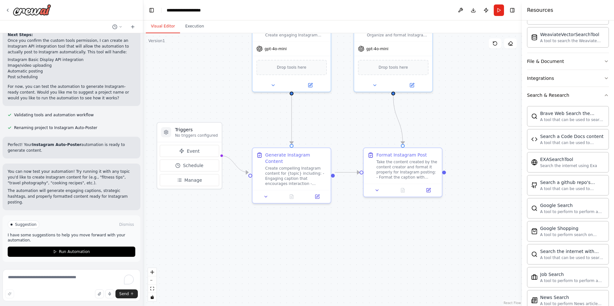
drag, startPoint x: 201, startPoint y: 81, endPoint x: 205, endPoint y: 96, distance: 15.4
click at [205, 96] on div ".deletable-edge-delete-btn { width: 20px; height: 20px; border: 0px solid #ffff…" at bounding box center [332, 169] width 379 height 273
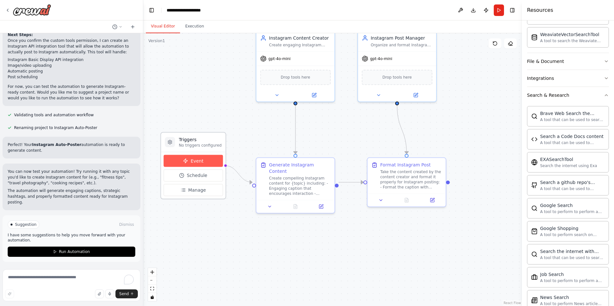
click at [197, 163] on span "Event" at bounding box center [197, 161] width 13 height 6
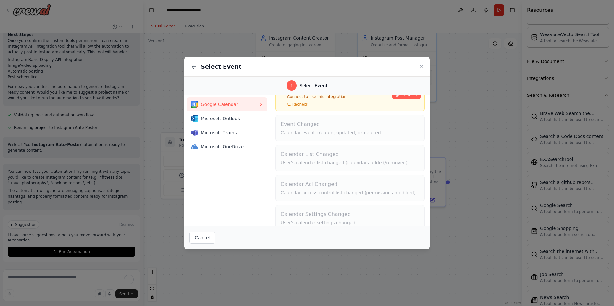
scroll to position [43, 0]
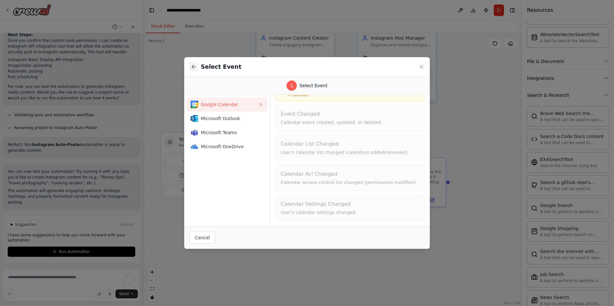
click at [195, 66] on icon at bounding box center [194, 67] width 6 height 6
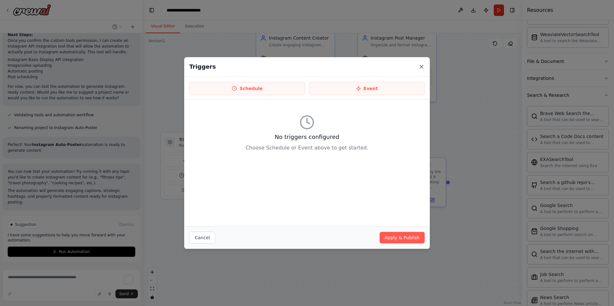
click at [420, 67] on icon at bounding box center [421, 67] width 6 height 6
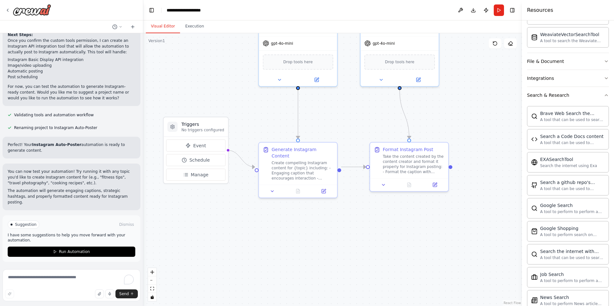
drag, startPoint x: 225, startPoint y: 107, endPoint x: 227, endPoint y: 91, distance: 15.6
click at [227, 91] on div ".deletable-edge-delete-btn { width: 20px; height: 20px; border: 0px solid #ffff…" at bounding box center [332, 169] width 379 height 273
click at [198, 178] on span "Manage" at bounding box center [200, 175] width 18 height 6
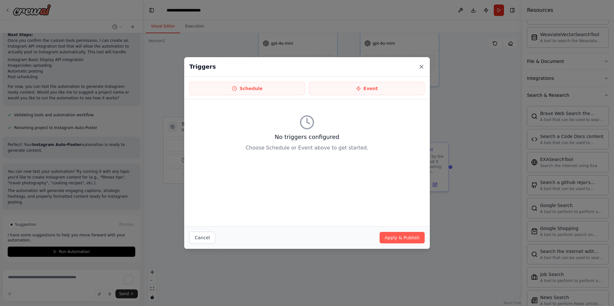
click at [421, 67] on icon at bounding box center [421, 67] width 6 height 6
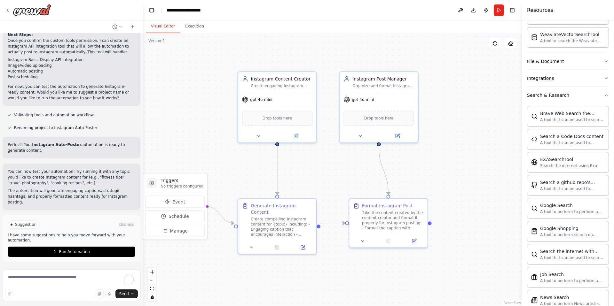
drag, startPoint x: 360, startPoint y: 106, endPoint x: 339, endPoint y: 162, distance: 60.0
click at [339, 162] on div ".deletable-edge-delete-btn { width: 20px; height: 20px; border: 0px solid #ffff…" at bounding box center [332, 169] width 379 height 273
click at [280, 121] on div "Drop tools here" at bounding box center [277, 116] width 71 height 15
click at [281, 116] on span "Drop tools here" at bounding box center [277, 117] width 29 height 6
click at [296, 137] on icon at bounding box center [295, 134] width 5 height 5
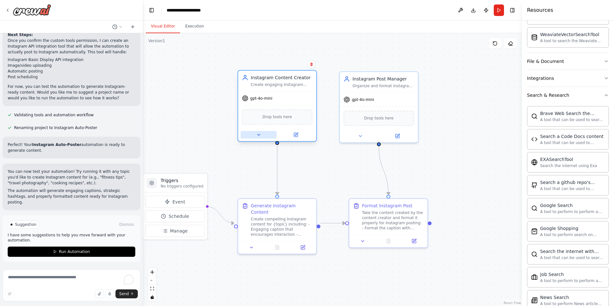
click at [258, 135] on icon at bounding box center [259, 134] width 3 height 1
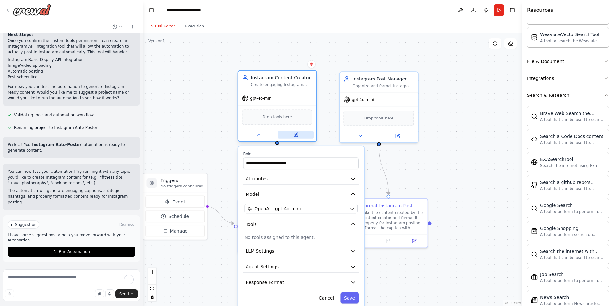
click at [295, 132] on icon at bounding box center [295, 134] width 5 height 5
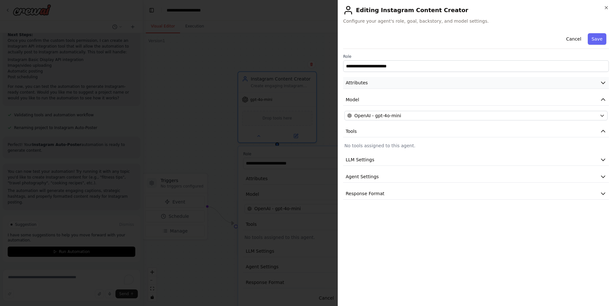
click at [601, 83] on icon "button" at bounding box center [603, 83] width 6 height 6
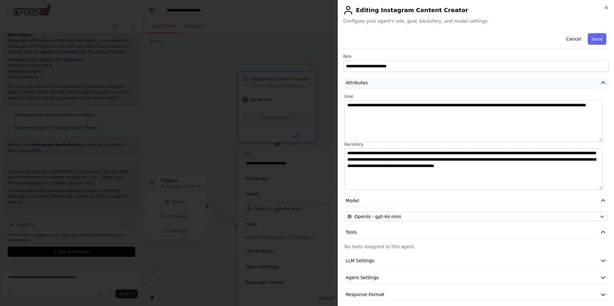
click at [601, 83] on icon "button" at bounding box center [603, 83] width 6 height 6
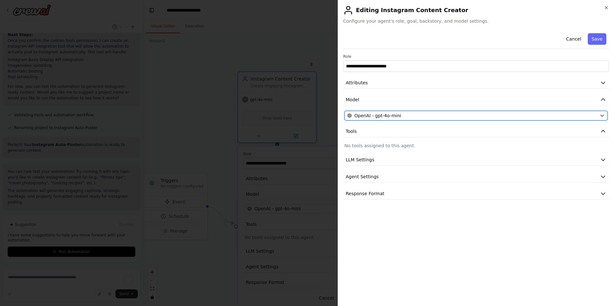
click at [600, 116] on icon "button" at bounding box center [602, 115] width 5 height 5
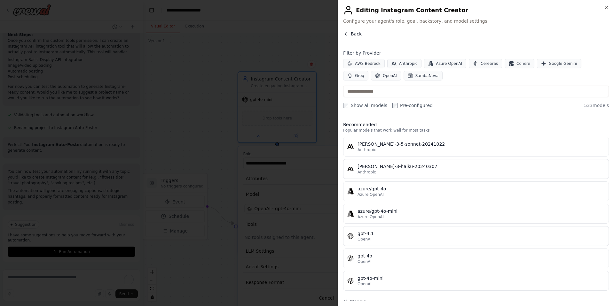
click at [351, 34] on span "Back" at bounding box center [356, 34] width 11 height 6
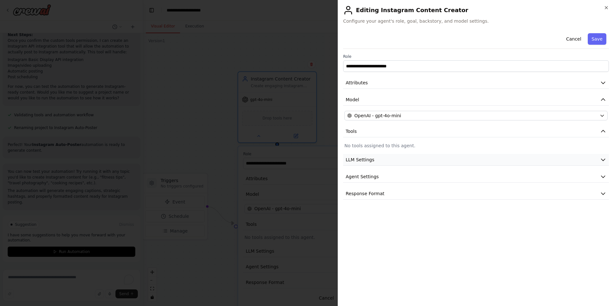
click at [603, 158] on icon "button" at bounding box center [603, 160] width 6 height 6
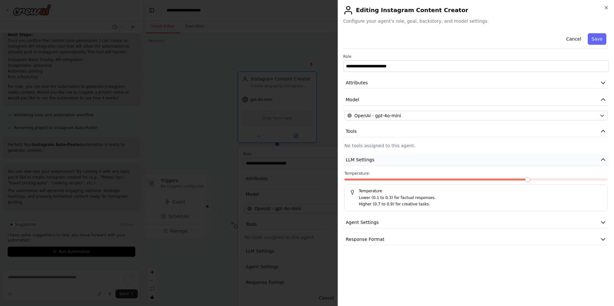
click at [603, 158] on icon "button" at bounding box center [603, 160] width 6 height 6
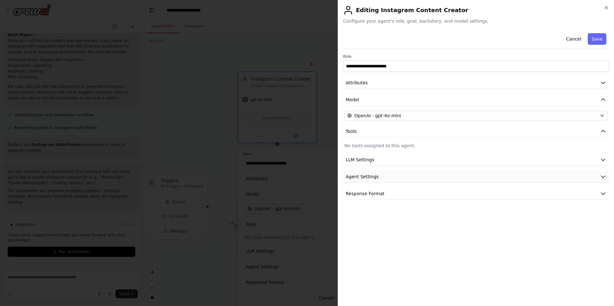
click at [604, 177] on icon "button" at bounding box center [603, 177] width 6 height 6
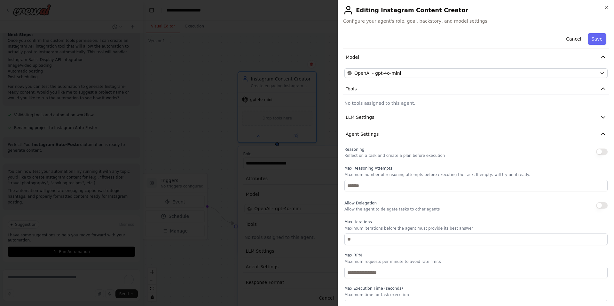
scroll to position [0, 0]
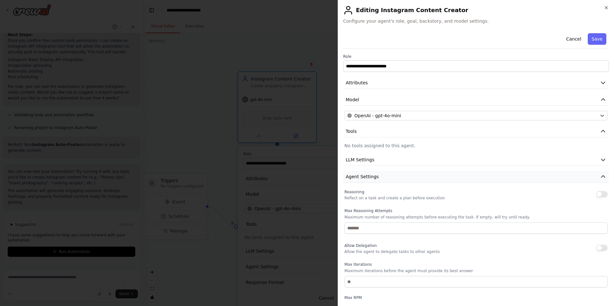
click at [600, 175] on icon "button" at bounding box center [603, 177] width 6 height 6
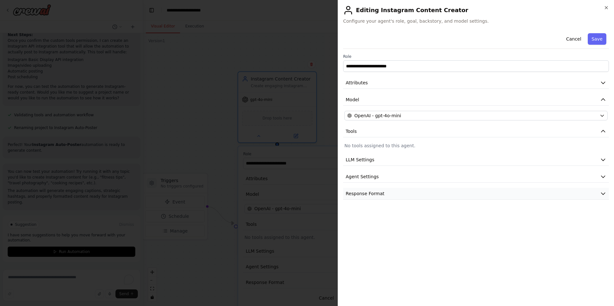
click at [602, 191] on icon "button" at bounding box center [603, 194] width 6 height 6
click at [602, 7] on h2 "Editing Instagram Content Creator" at bounding box center [476, 10] width 266 height 10
click at [578, 42] on button "Cancel" at bounding box center [573, 39] width 23 height 12
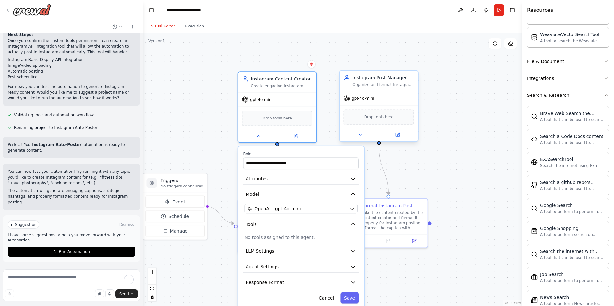
click at [391, 95] on div "gpt-4o-mini" at bounding box center [379, 98] width 78 height 14
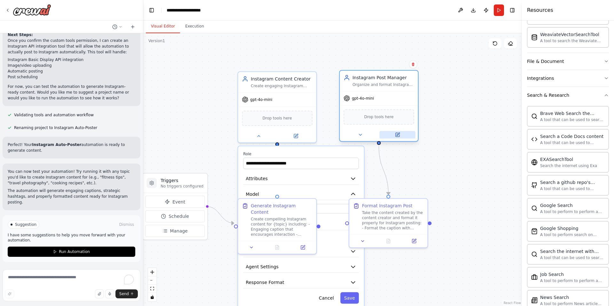
click at [397, 138] on button at bounding box center [398, 135] width 36 height 8
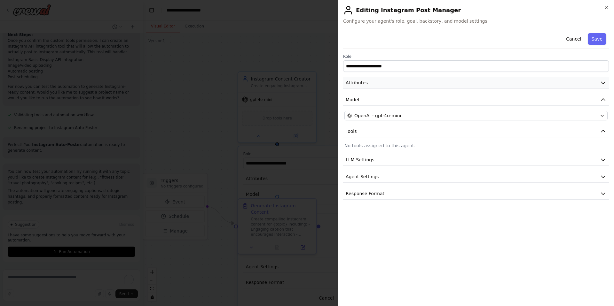
click at [604, 81] on icon "button" at bounding box center [603, 83] width 6 height 6
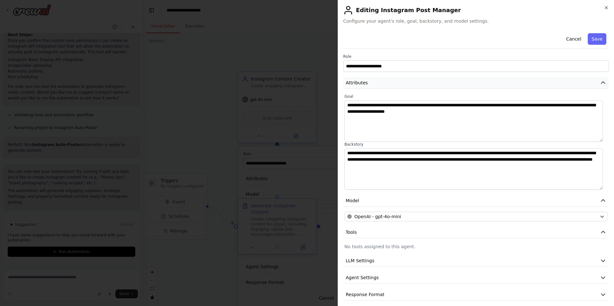
click at [601, 82] on icon "button" at bounding box center [603, 83] width 4 height 2
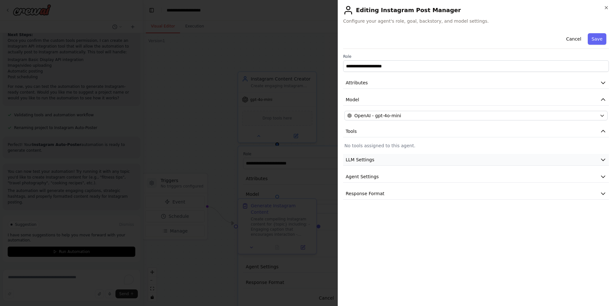
click at [603, 160] on icon "button" at bounding box center [603, 160] width 6 height 6
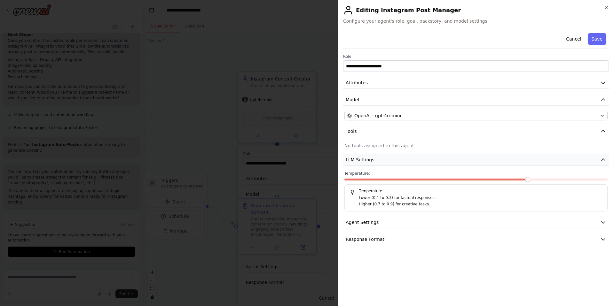
click at [603, 160] on icon "button" at bounding box center [603, 160] width 6 height 6
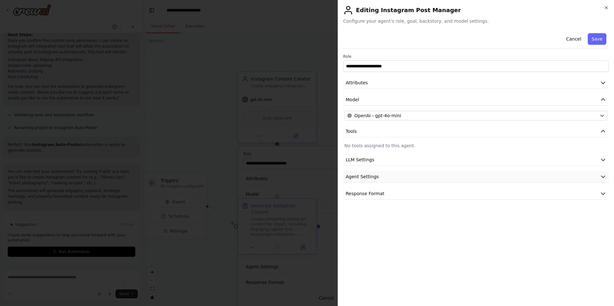
click at [603, 174] on icon "button" at bounding box center [603, 177] width 6 height 6
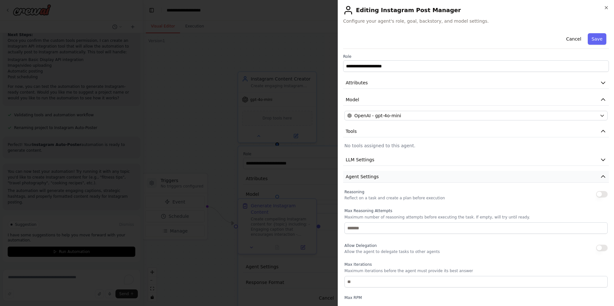
click at [603, 174] on button "Agent Settings" at bounding box center [476, 177] width 266 height 12
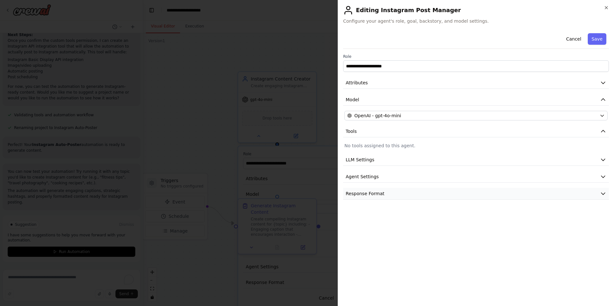
click at [602, 193] on icon "button" at bounding box center [603, 194] width 6 height 6
click at [602, 193] on icon "button" at bounding box center [603, 194] width 4 height 2
click at [607, 9] on icon "button" at bounding box center [606, 7] width 5 height 5
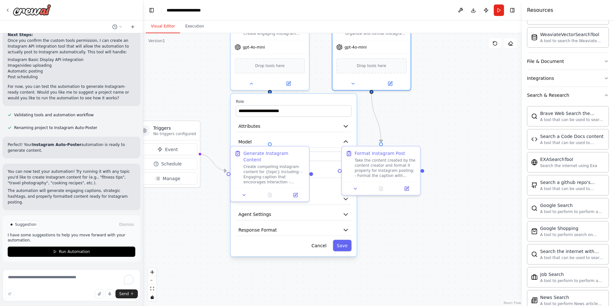
drag, startPoint x: 456, startPoint y: 133, endPoint x: 449, endPoint y: 80, distance: 53.0
click at [449, 80] on div ".deletable-edge-delete-btn { width: 20px; height: 20px; border: 0px solid #ffff…" at bounding box center [332, 169] width 379 height 273
click at [453, 80] on div ".deletable-edge-delete-btn { width: 20px; height: 20px; border: 0px solid #ffff…" at bounding box center [332, 169] width 379 height 273
click at [318, 244] on button "Cancel" at bounding box center [319, 246] width 23 height 12
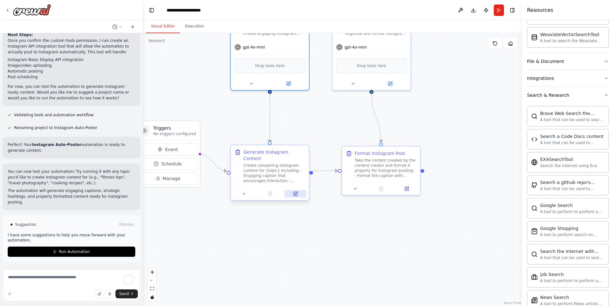
click at [298, 192] on icon at bounding box center [295, 194] width 5 height 5
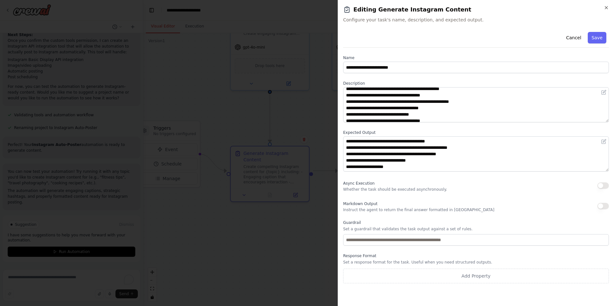
scroll to position [6, 0]
click at [573, 39] on button "Cancel" at bounding box center [573, 38] width 23 height 12
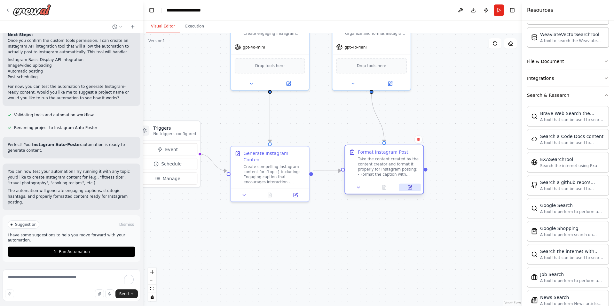
click at [405, 186] on button at bounding box center [410, 188] width 22 height 8
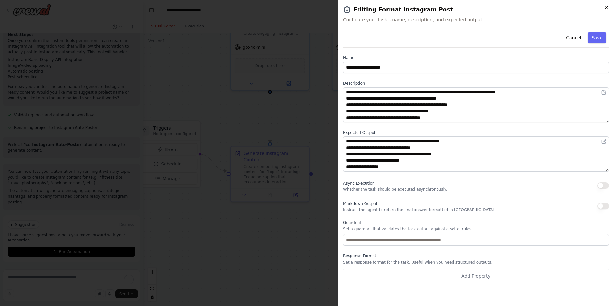
click at [605, 9] on icon "button" at bounding box center [606, 7] width 3 height 3
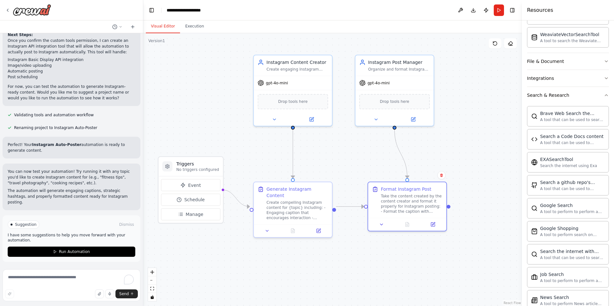
drag, startPoint x: 224, startPoint y: 118, endPoint x: 247, endPoint y: 154, distance: 42.6
click at [247, 154] on div ".deletable-edge-delete-btn { width: 20px; height: 20px; border: 0px solid #ffff…" at bounding box center [332, 169] width 379 height 273
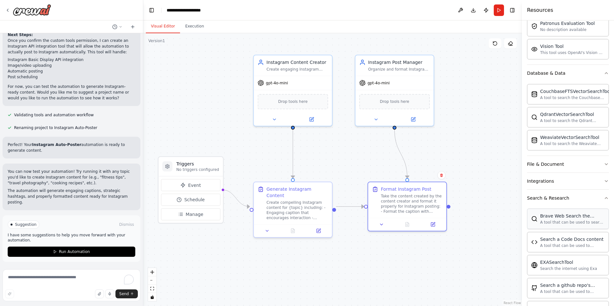
scroll to position [31, 0]
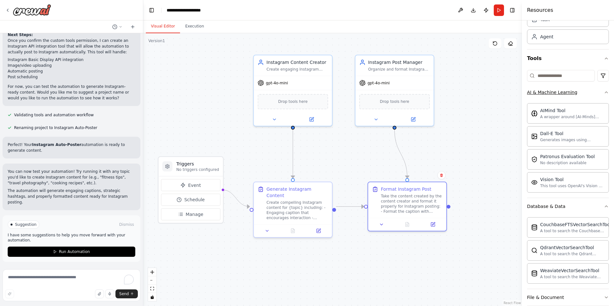
click at [604, 94] on icon "button" at bounding box center [606, 92] width 5 height 5
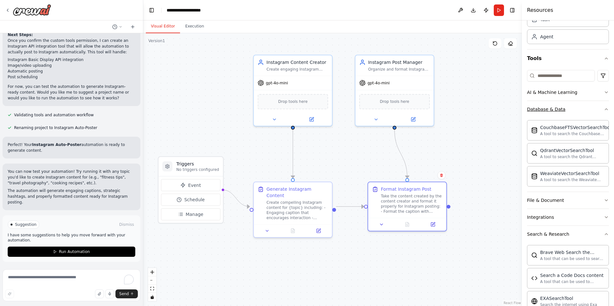
click at [604, 111] on icon "button" at bounding box center [606, 109] width 5 height 5
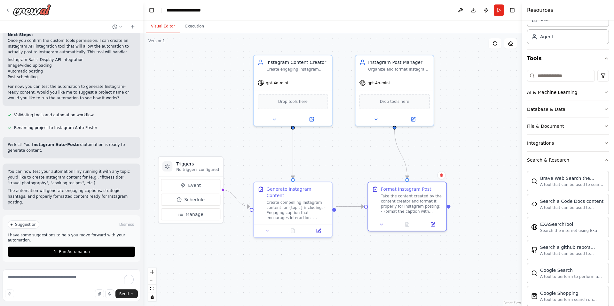
click at [604, 158] on icon "button" at bounding box center [606, 160] width 5 height 5
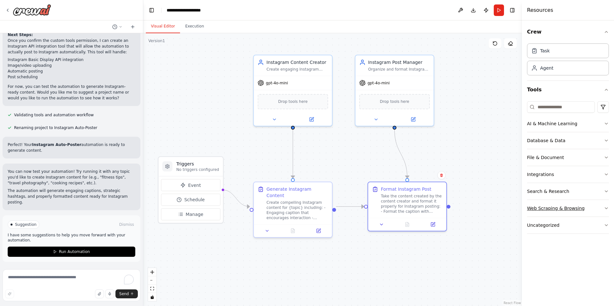
click at [607, 209] on icon "button" at bounding box center [606, 208] width 5 height 5
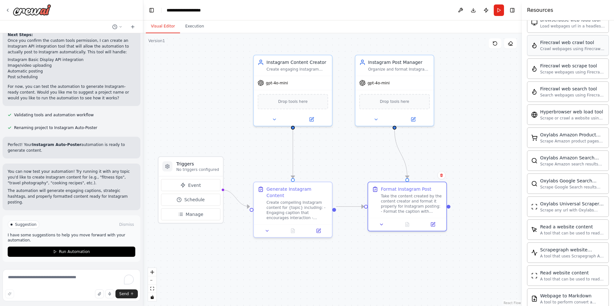
scroll to position [289, 0]
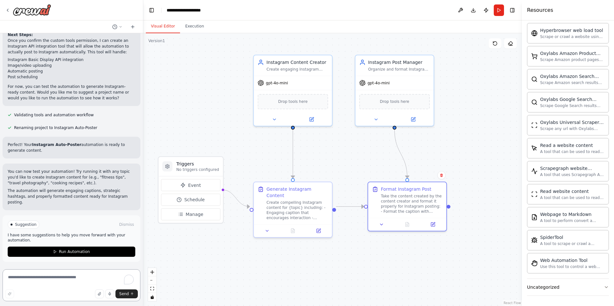
click at [83, 281] on textarea "To enrich screen reader interactions, please activate Accessibility in Grammarl…" at bounding box center [72, 286] width 138 height 32
type textarea "**********"
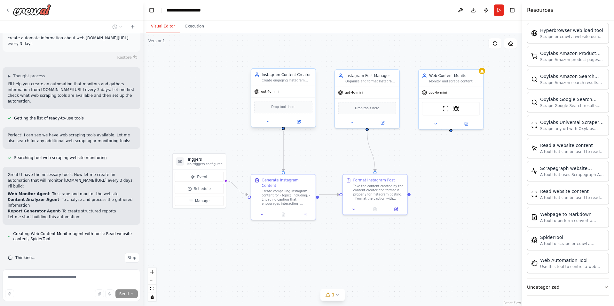
scroll to position [807, 0]
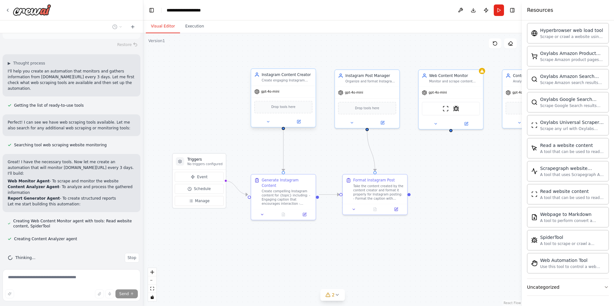
click at [307, 77] on div "Instagram Content Creator" at bounding box center [287, 74] width 51 height 5
click at [311, 63] on icon at bounding box center [310, 63] width 3 height 4
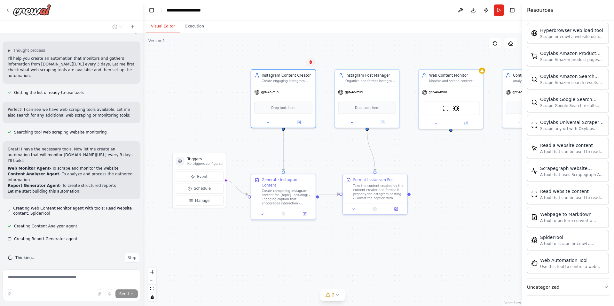
click at [313, 61] on button at bounding box center [310, 62] width 8 height 8
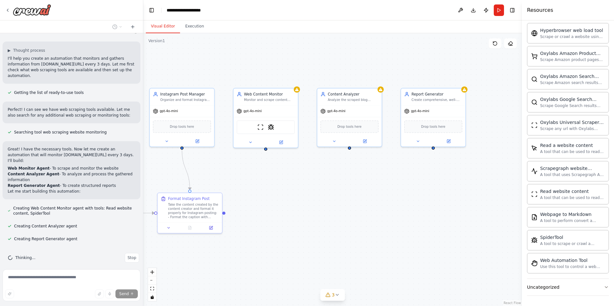
drag, startPoint x: 423, startPoint y: 54, endPoint x: 238, endPoint y: 73, distance: 186.2
click at [238, 73] on div ".deletable-edge-delete-btn { width: 20px; height: 20px; border: 0px solid #ffff…" at bounding box center [332, 169] width 379 height 273
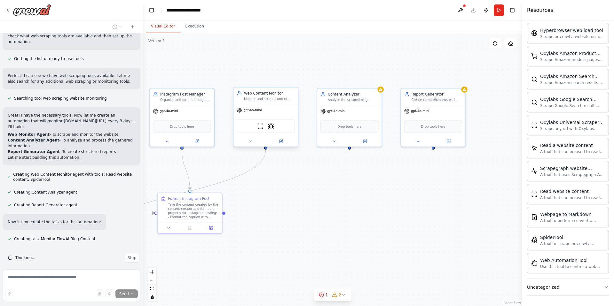
scroll to position [867, 0]
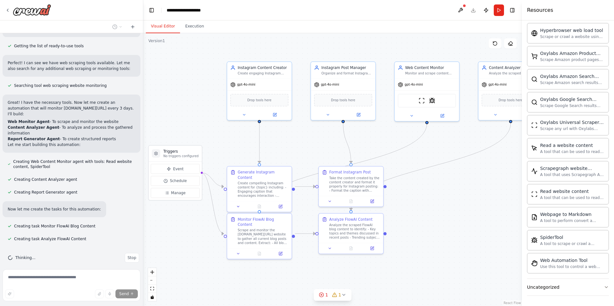
drag, startPoint x: 275, startPoint y: 73, endPoint x: 436, endPoint y: 46, distance: 163.4
click at [436, 46] on div ".deletable-edge-delete-btn { width: 20px; height: 20px; border: 0px solid #ffff…" at bounding box center [332, 169] width 379 height 273
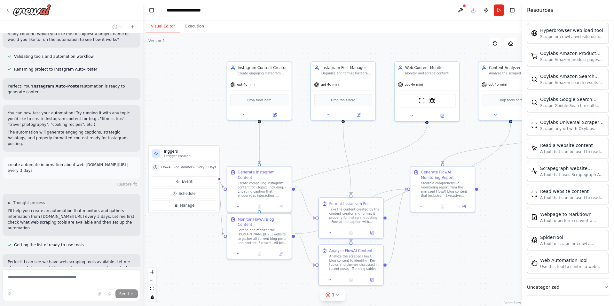
scroll to position [661, 0]
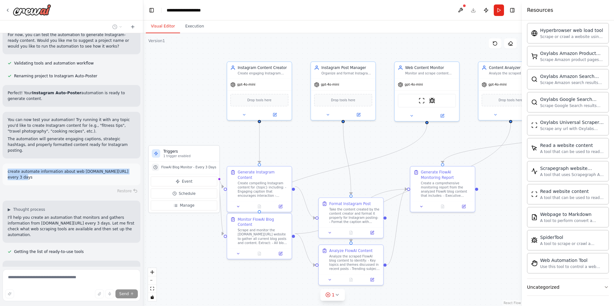
drag, startPoint x: 9, startPoint y: 171, endPoint x: 22, endPoint y: 177, distance: 14.9
click at [22, 177] on p "create automate information about web [DOMAIN_NAME][URL] every 3 days" at bounding box center [72, 175] width 128 height 12
copy p "create automate information about web [DOMAIN_NAME][URL] every 3 days"
click at [10, 10] on icon at bounding box center [7, 10] width 5 height 5
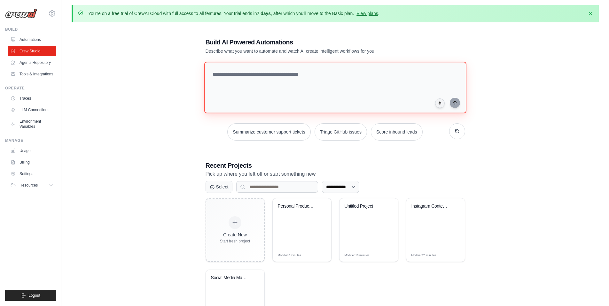
click at [258, 74] on textarea at bounding box center [335, 88] width 262 height 52
paste textarea "**********"
type textarea "**********"
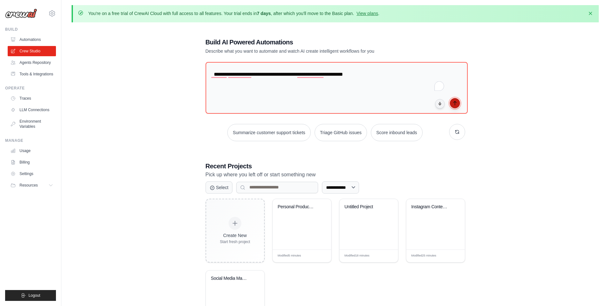
click at [457, 103] on icon "submit" at bounding box center [455, 103] width 5 height 5
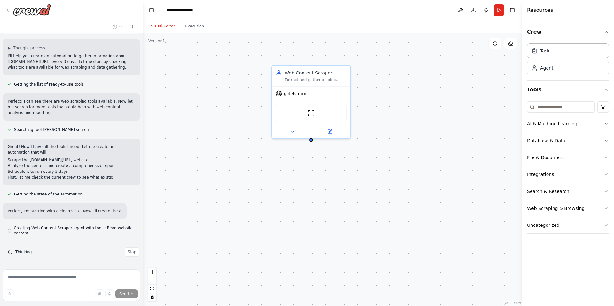
scroll to position [32, 0]
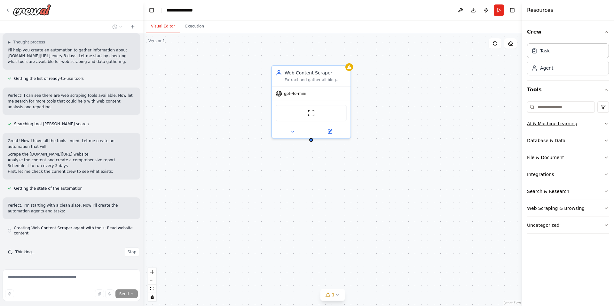
click at [606, 123] on icon "button" at bounding box center [606, 123] width 5 height 5
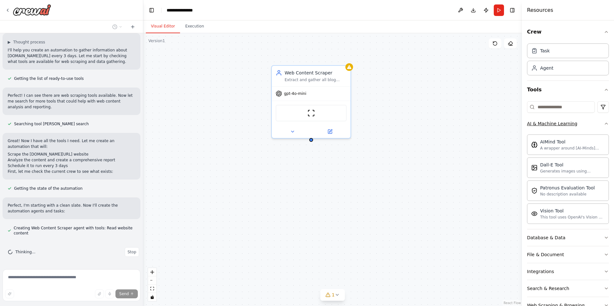
click at [604, 123] on icon "button" at bounding box center [606, 123] width 5 height 5
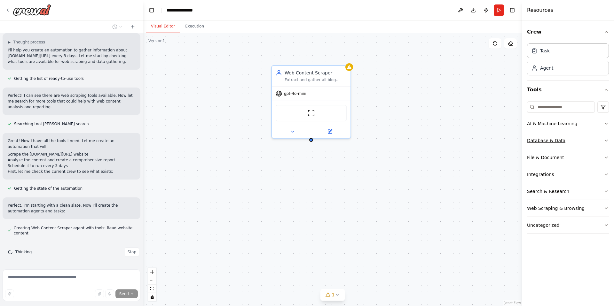
click at [607, 139] on icon "button" at bounding box center [606, 140] width 5 height 5
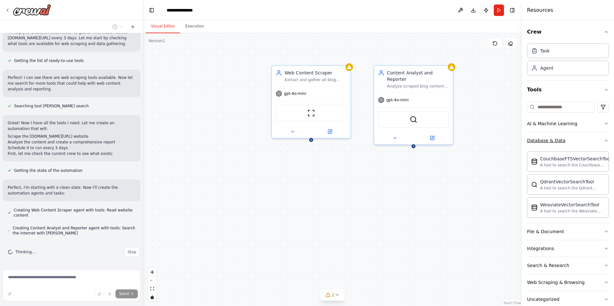
click at [604, 140] on icon "button" at bounding box center [606, 140] width 5 height 5
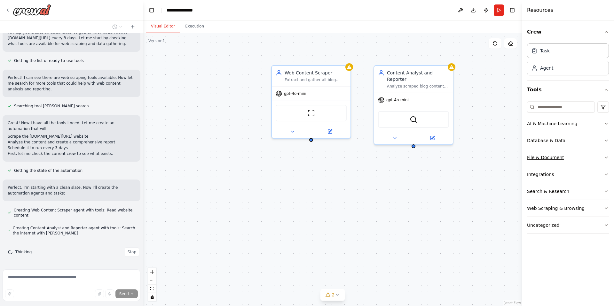
click at [607, 158] on icon "button" at bounding box center [606, 157] width 3 height 1
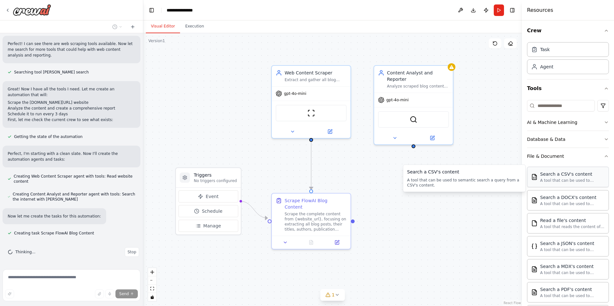
scroll to position [0, 0]
click at [604, 157] on icon "button" at bounding box center [606, 157] width 5 height 5
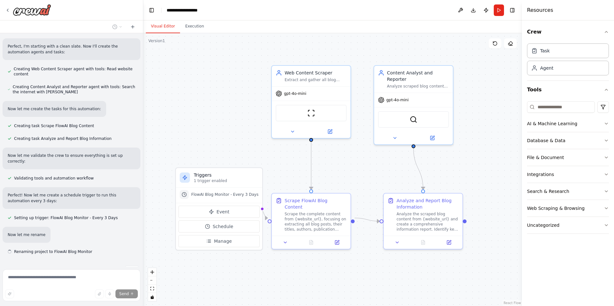
scroll to position [210, 0]
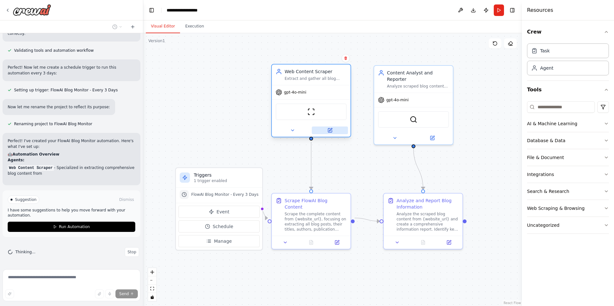
click at [329, 131] on icon at bounding box center [330, 129] width 3 height 3
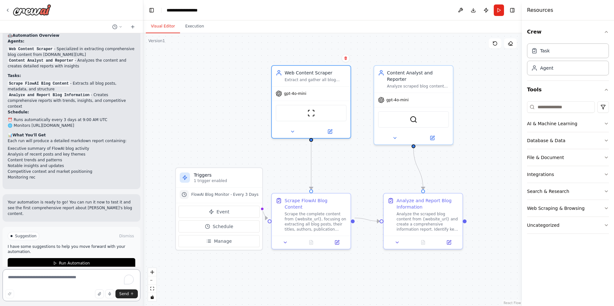
scroll to position [444, 0]
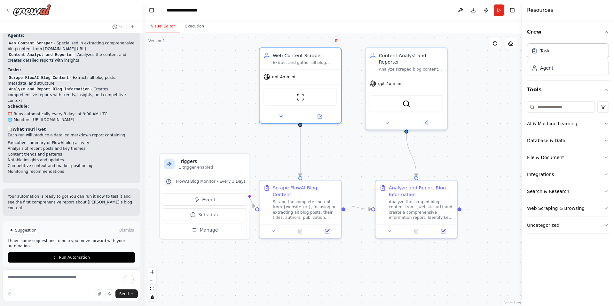
drag, startPoint x: 463, startPoint y: 129, endPoint x: 469, endPoint y: 119, distance: 11.7
click at [469, 119] on div ".deletable-edge-delete-btn { width: 20px; height: 20px; border: 0px solid #ffff…" at bounding box center [332, 169] width 379 height 273
click at [321, 115] on icon at bounding box center [320, 114] width 3 height 3
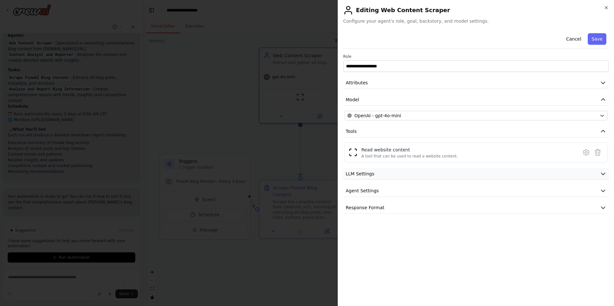
click at [602, 174] on icon "button" at bounding box center [603, 174] width 4 height 2
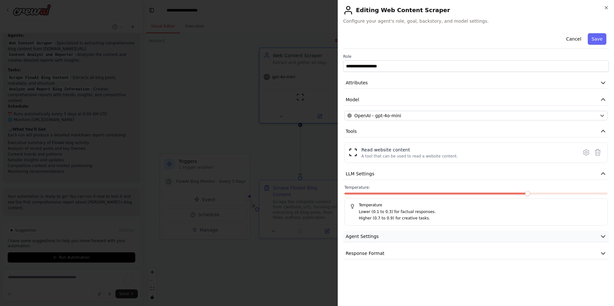
click at [604, 235] on icon "button" at bounding box center [603, 237] width 6 height 6
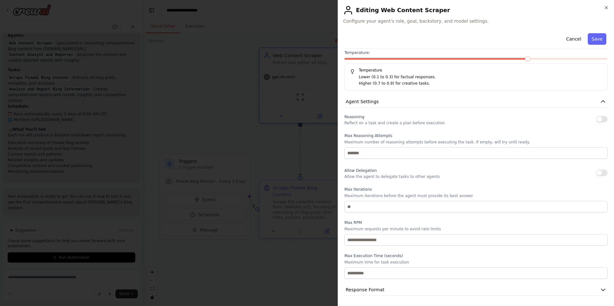
scroll to position [0, 0]
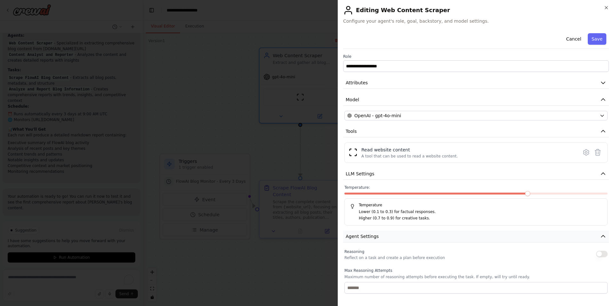
click at [600, 234] on icon "button" at bounding box center [603, 237] width 6 height 6
click at [603, 254] on icon "button" at bounding box center [603, 253] width 6 height 6
click at [605, 252] on icon "button" at bounding box center [603, 253] width 6 height 6
click at [603, 84] on icon "button" at bounding box center [603, 83] width 6 height 6
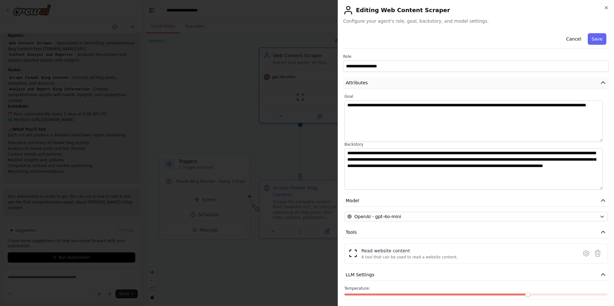
click at [600, 83] on icon "button" at bounding box center [603, 83] width 6 height 6
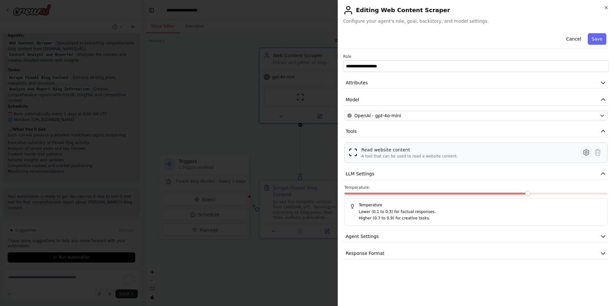
click at [583, 153] on icon at bounding box center [587, 153] width 8 height 8
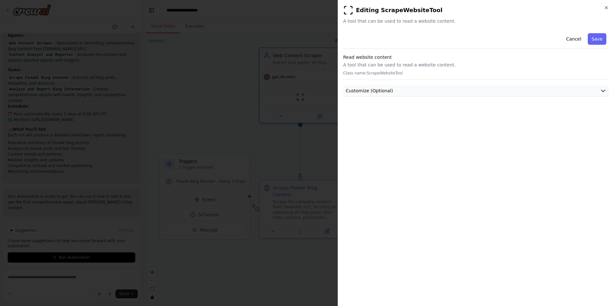
click at [605, 89] on icon "button" at bounding box center [603, 91] width 6 height 6
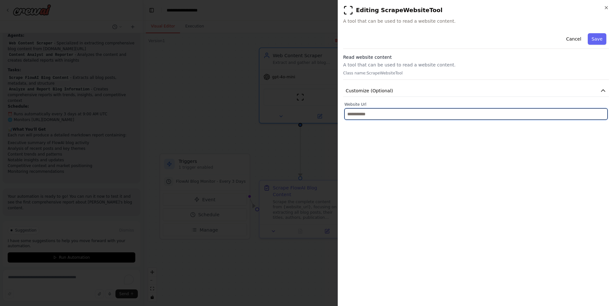
click at [385, 115] on input "text" at bounding box center [476, 114] width 263 height 12
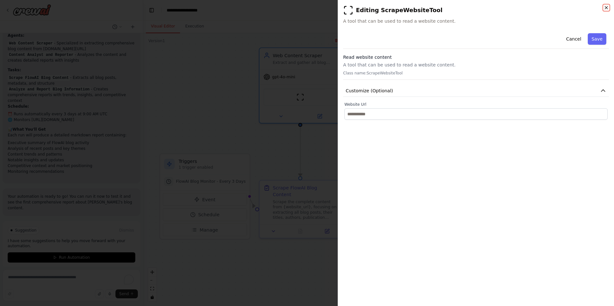
click at [608, 9] on icon "button" at bounding box center [606, 7] width 3 height 3
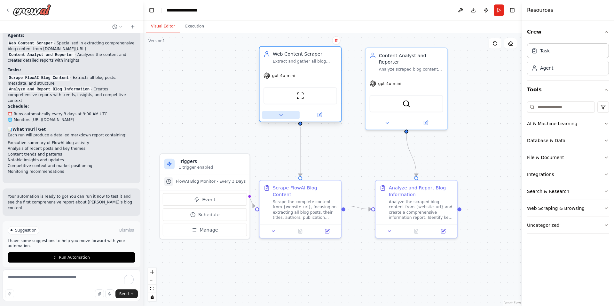
click at [284, 115] on button at bounding box center [280, 115] width 37 height 8
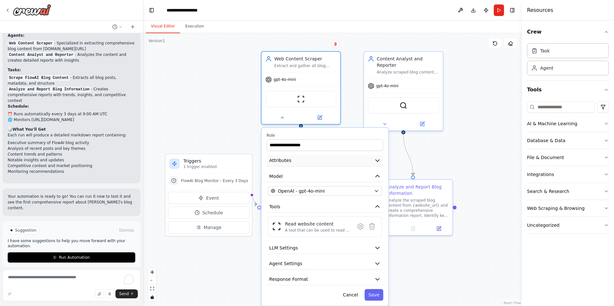
click at [378, 159] on icon "button" at bounding box center [377, 160] width 6 height 6
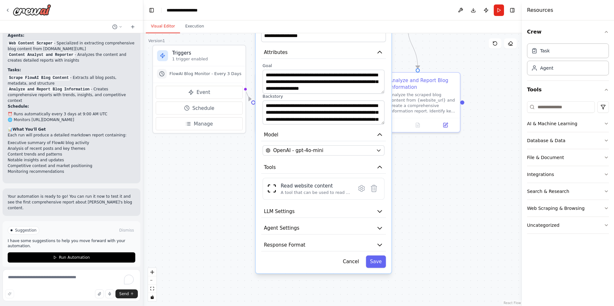
drag, startPoint x: 459, startPoint y: 161, endPoint x: 460, endPoint y: 53, distance: 107.8
click at [460, 53] on div ".deletable-edge-delete-btn { width: 20px; height: 20px; border: 0px solid #ffff…" at bounding box center [332, 169] width 379 height 273
click at [361, 189] on icon at bounding box center [362, 189] width 2 height 2
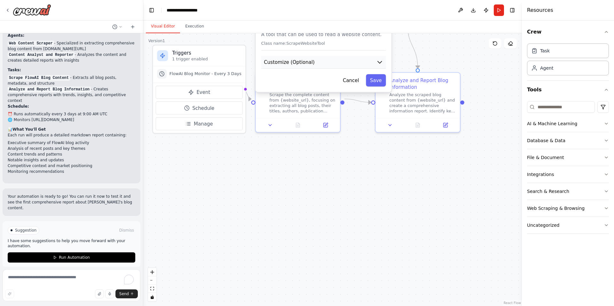
click at [381, 59] on icon "button" at bounding box center [380, 62] width 7 height 7
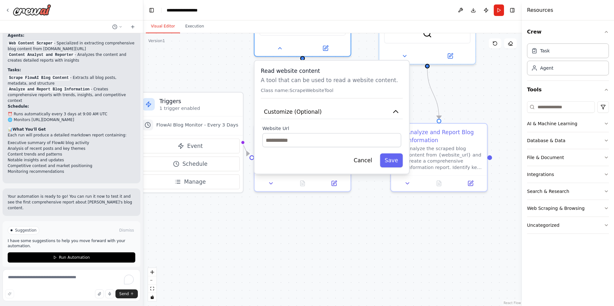
drag, startPoint x: 338, startPoint y: 152, endPoint x: 342, endPoint y: 215, distance: 63.5
click at [342, 215] on div ".deletable-edge-delete-btn { width: 20px; height: 20px; border: 0px solid #ffff…" at bounding box center [332, 169] width 379 height 273
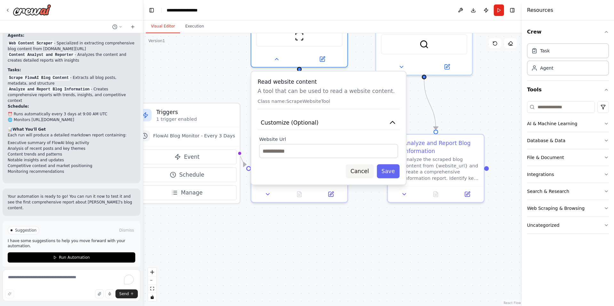
click at [358, 171] on button "Cancel" at bounding box center [360, 171] width 28 height 14
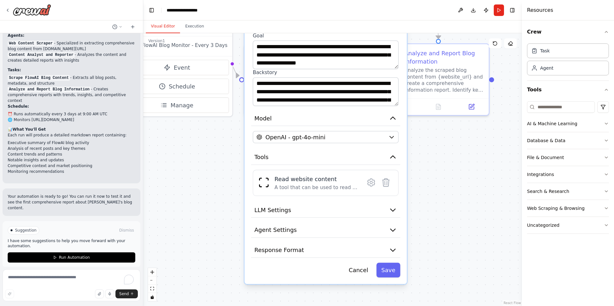
drag, startPoint x: 432, startPoint y: 225, endPoint x: 431, endPoint y: 136, distance: 88.9
click at [431, 136] on div ".deletable-edge-delete-btn { width: 20px; height: 20px; border: 0px solid #ffff…" at bounding box center [332, 169] width 379 height 273
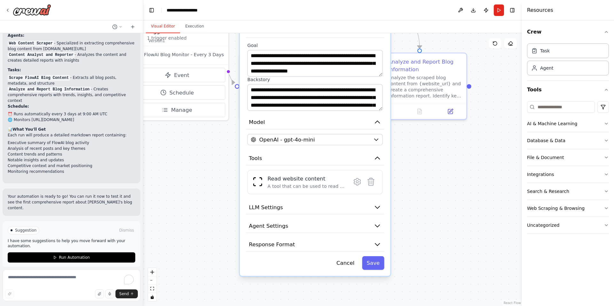
drag, startPoint x: 456, startPoint y: 152, endPoint x: 438, endPoint y: 153, distance: 18.6
click at [438, 153] on div ".deletable-edge-delete-btn { width: 20px; height: 20px; border: 0px solid #ffff…" at bounding box center [332, 169] width 379 height 273
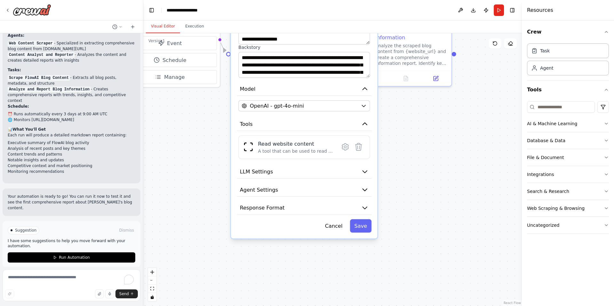
drag, startPoint x: 429, startPoint y: 173, endPoint x: 415, endPoint y: 139, distance: 37.0
click at [415, 139] on div ".deletable-edge-delete-btn { width: 20px; height: 20px; border: 0px solid #ffff…" at bounding box center [332, 169] width 379 height 273
click at [365, 189] on icon "button" at bounding box center [365, 190] width 4 height 2
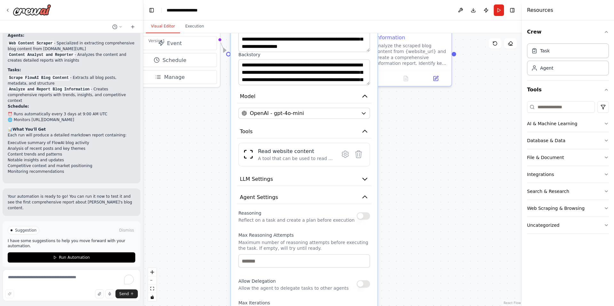
drag, startPoint x: 328, startPoint y: 217, endPoint x: 330, endPoint y: 227, distance: 10.0
click at [330, 227] on div "Reasoning Reflect on a task and create a plan before execution Max Reasoning At…" at bounding box center [304, 311] width 132 height 204
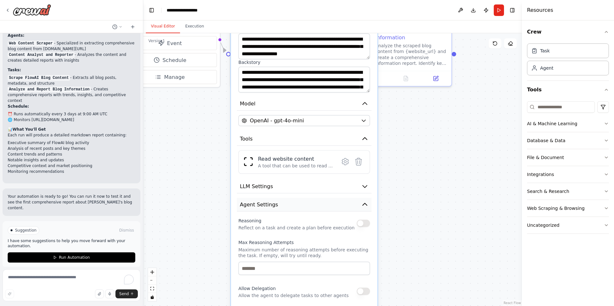
click at [363, 204] on icon "button" at bounding box center [364, 204] width 7 height 7
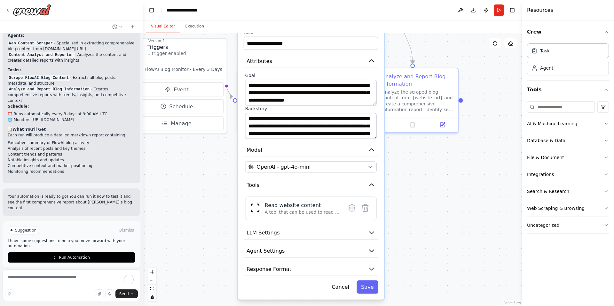
drag, startPoint x: 412, startPoint y: 140, endPoint x: 418, endPoint y: 187, distance: 47.2
click at [418, 187] on div ".deletable-edge-delete-btn { width: 20px; height: 20px; border: 0px solid #ffff…" at bounding box center [332, 169] width 379 height 273
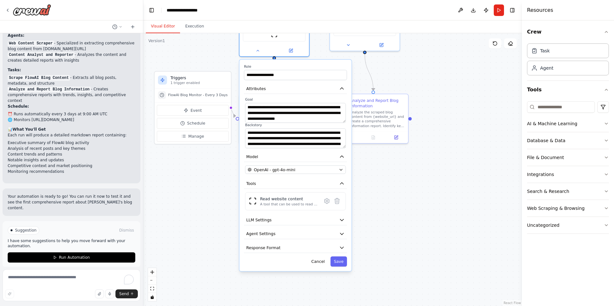
drag, startPoint x: 425, startPoint y: 189, endPoint x: 404, endPoint y: 185, distance: 21.0
click at [404, 185] on div ".deletable-edge-delete-btn { width: 20px; height: 20px; border: 0px solid #ffff…" at bounding box center [332, 169] width 379 height 273
click at [125, 227] on button "Dismiss" at bounding box center [126, 230] width 17 height 6
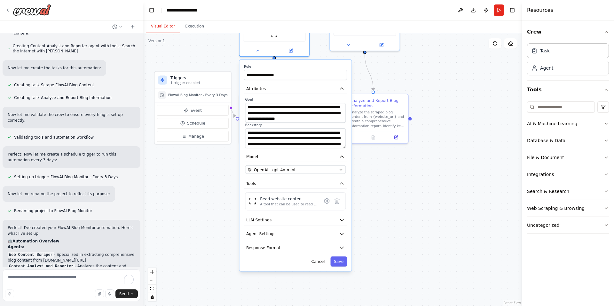
scroll to position [160, 0]
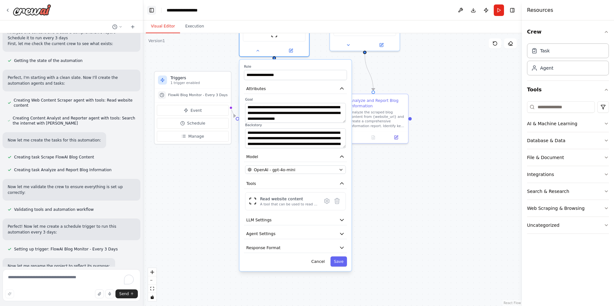
click at [155, 10] on button "Toggle Left Sidebar" at bounding box center [151, 10] width 9 height 9
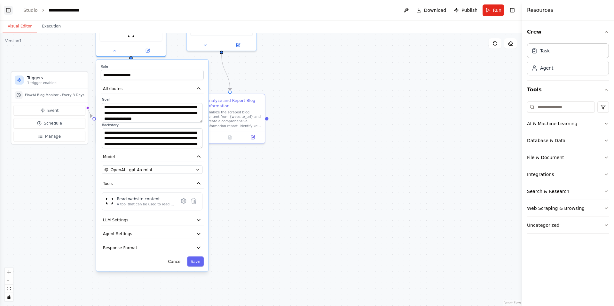
click at [7, 12] on button "Toggle Left Sidebar" at bounding box center [8, 10] width 9 height 9
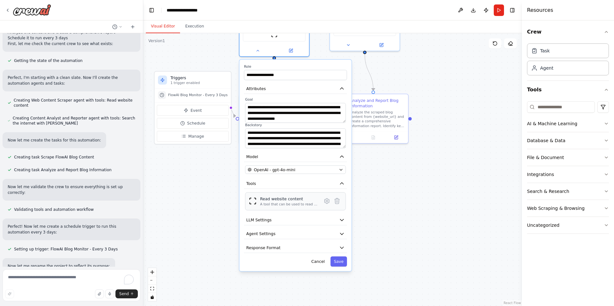
click at [296, 201] on div "Read website content" at bounding box center [289, 199] width 58 height 6
click at [297, 203] on div "A tool that can be used to read a website content." at bounding box center [289, 205] width 58 height 4
click at [324, 202] on icon at bounding box center [326, 201] width 7 height 7
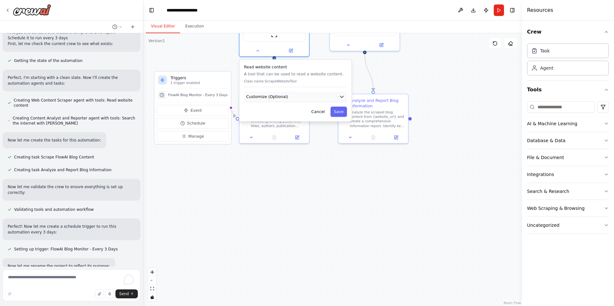
click at [313, 100] on button "Customize (Optional)" at bounding box center [295, 97] width 103 height 11
click at [323, 131] on button "Cancel" at bounding box center [318, 132] width 20 height 10
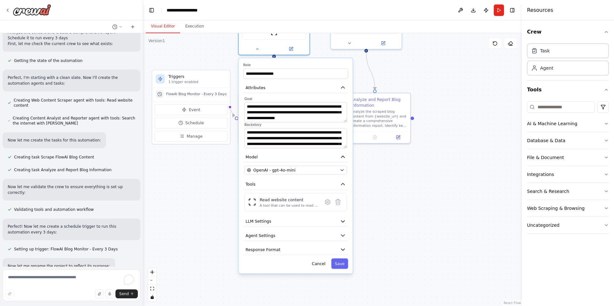
click at [427, 104] on div ".deletable-edge-delete-btn { width: 20px; height: 20px; border: 0px solid #ffff…" at bounding box center [332, 169] width 379 height 273
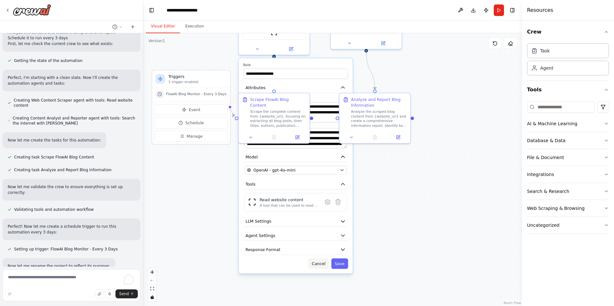
click at [322, 262] on button "Cancel" at bounding box center [318, 264] width 20 height 10
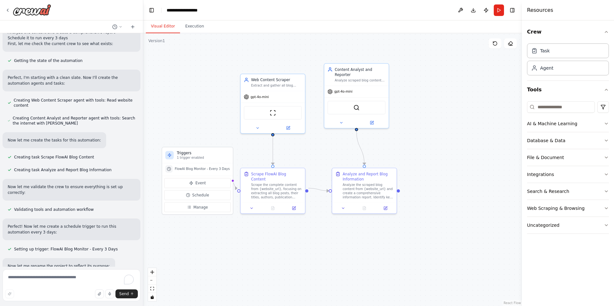
drag, startPoint x: 437, startPoint y: 90, endPoint x: 433, endPoint y: 156, distance: 66.0
click at [433, 156] on div ".deletable-edge-delete-btn { width: 20px; height: 20px; border: 0px solid #ffff…" at bounding box center [332, 169] width 379 height 273
drag, startPoint x: 415, startPoint y: 98, endPoint x: 420, endPoint y: 97, distance: 5.0
click at [420, 97] on div ".deletable-edge-delete-btn { width: 20px; height: 20px; border: 0px solid #ffff…" at bounding box center [332, 169] width 379 height 273
click at [357, 104] on div "SerperDevTool" at bounding box center [361, 106] width 58 height 14
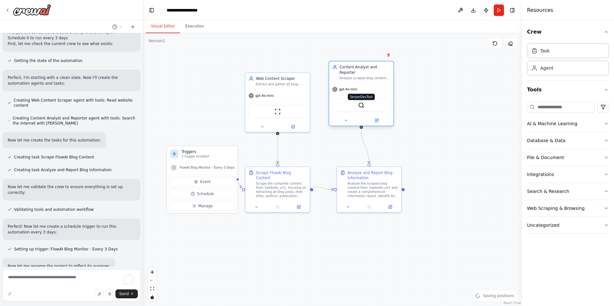
click at [362, 105] on img at bounding box center [361, 105] width 6 height 6
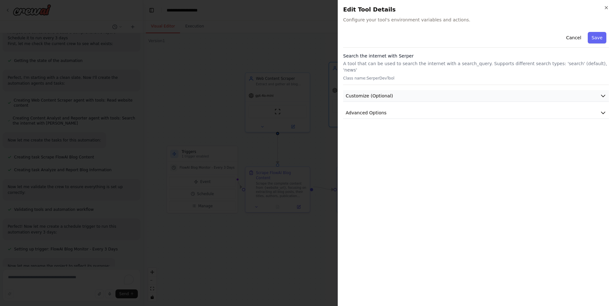
click at [604, 95] on icon "button" at bounding box center [603, 96] width 4 height 2
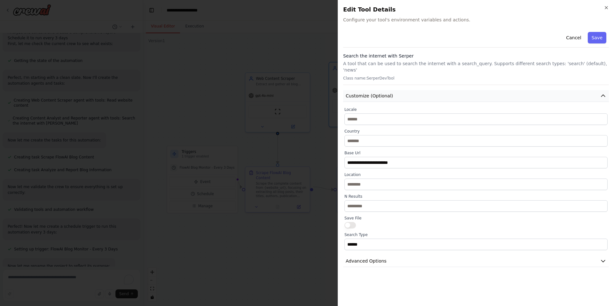
click at [604, 95] on icon "button" at bounding box center [603, 96] width 4 height 2
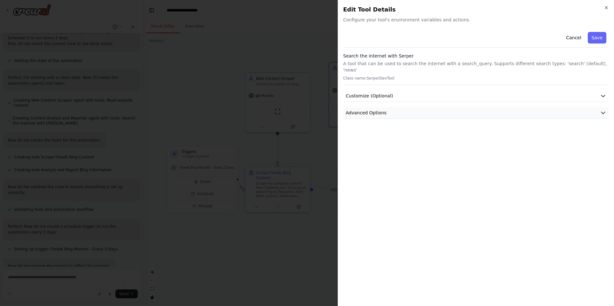
click at [603, 107] on button "Advanced Options" at bounding box center [476, 113] width 266 height 12
click at [602, 93] on icon "button" at bounding box center [603, 96] width 6 height 6
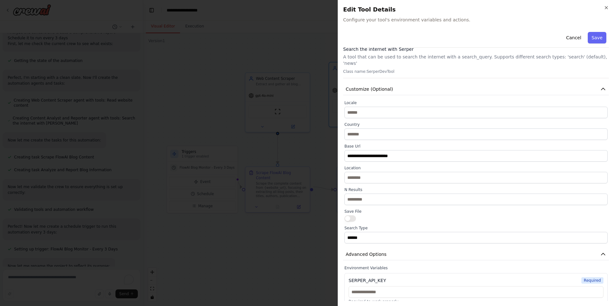
scroll to position [7, 0]
click at [608, 7] on icon "button" at bounding box center [606, 7] width 5 height 5
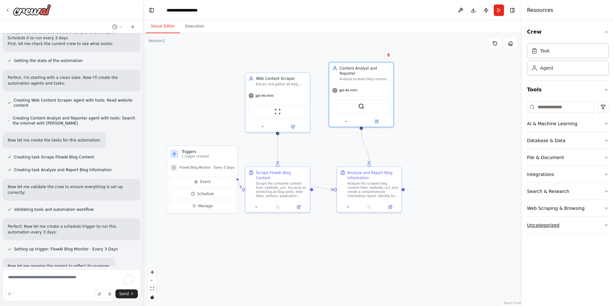
click at [603, 226] on button "Uncategorized" at bounding box center [568, 225] width 82 height 17
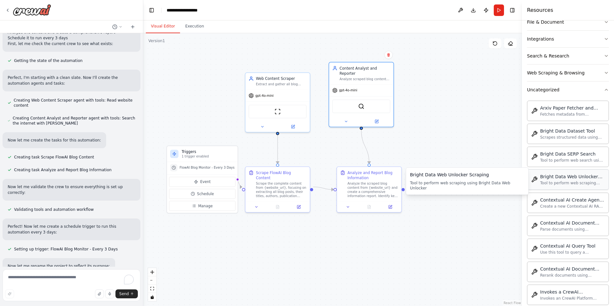
scroll to position [125, 0]
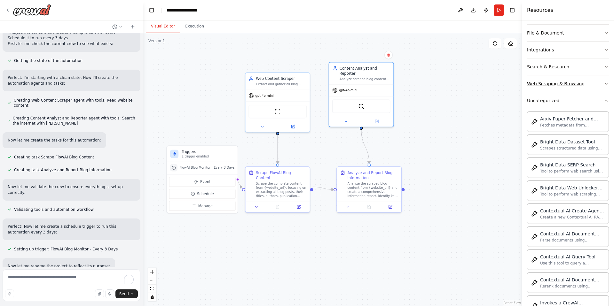
click at [605, 84] on icon "button" at bounding box center [606, 83] width 3 height 1
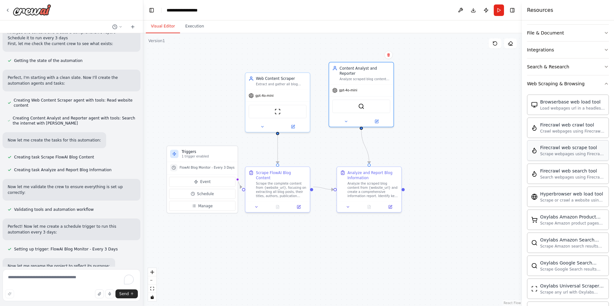
scroll to position [123, 0]
click at [566, 112] on div "Browserbase web load tool Load webpages url in a headless browser using Browser…" at bounding box center [568, 106] width 82 height 20
click at [568, 108] on div "Load webpages url in a headless browser using Browserbase and return the conten…" at bounding box center [572, 109] width 65 height 5
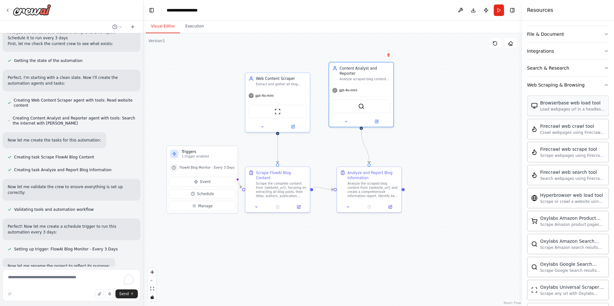
click at [568, 108] on div "Load webpages url in a headless browser using Browserbase and return the conten…" at bounding box center [572, 109] width 65 height 5
click at [560, 132] on div "Crawl webpages using Firecrawl and return the contents" at bounding box center [572, 132] width 65 height 5
click at [461, 11] on button at bounding box center [461, 10] width 10 height 12
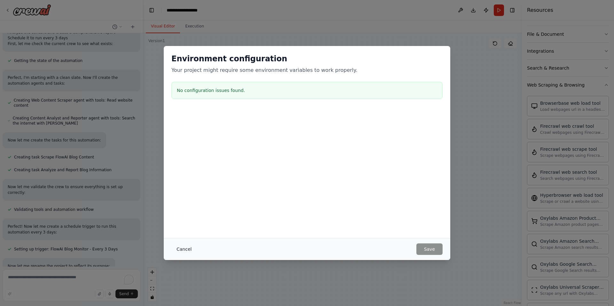
click at [185, 248] on button "Cancel" at bounding box center [183, 250] width 25 height 12
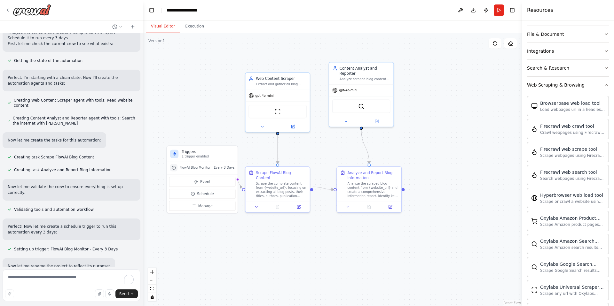
click at [604, 66] on icon "button" at bounding box center [606, 68] width 5 height 5
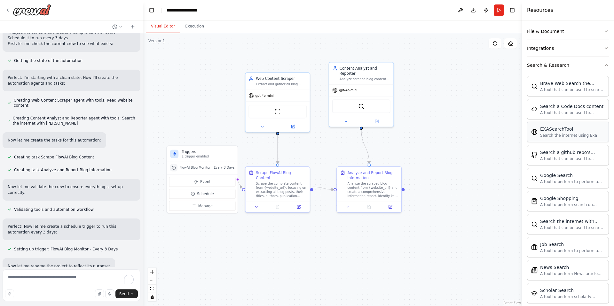
scroll to position [127, 0]
click at [559, 131] on div "EXASearchTool" at bounding box center [568, 128] width 57 height 6
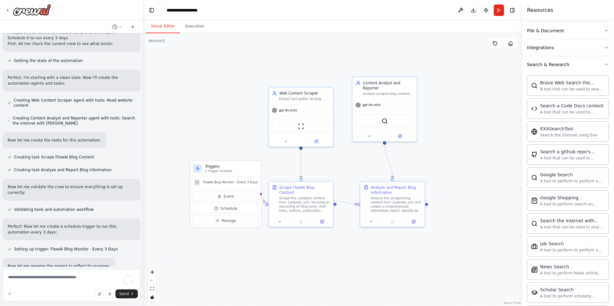
drag, startPoint x: 222, startPoint y: 59, endPoint x: 245, endPoint y: 73, distance: 27.6
click at [245, 73] on div ".deletable-edge-delete-btn { width: 20px; height: 20px; border: 0px solid #ffff…" at bounding box center [332, 169] width 379 height 273
click at [318, 142] on icon at bounding box center [316, 141] width 4 height 4
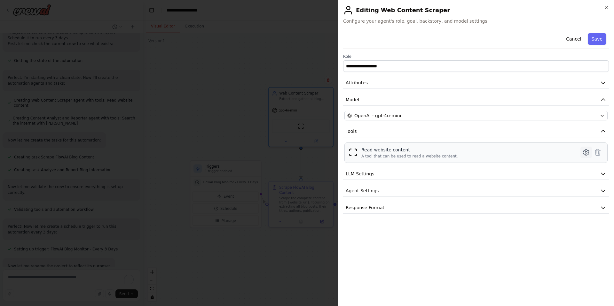
click at [586, 153] on icon at bounding box center [587, 153] width 8 height 8
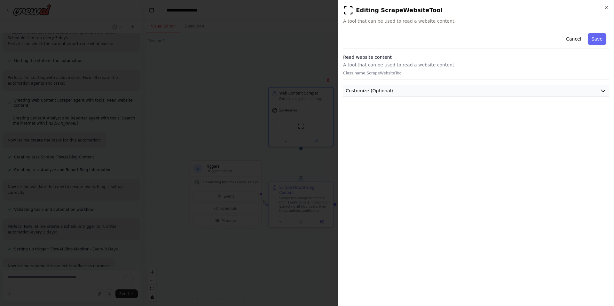
click at [506, 91] on button "Customize (Optional)" at bounding box center [476, 91] width 266 height 12
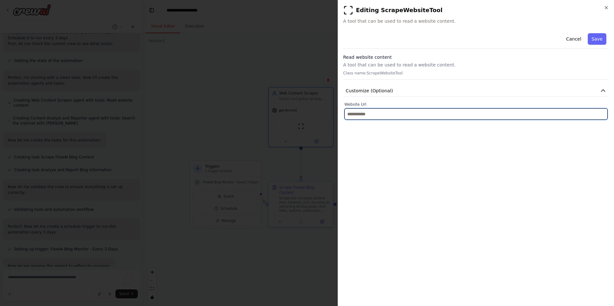
click at [509, 113] on input "text" at bounding box center [476, 114] width 263 height 12
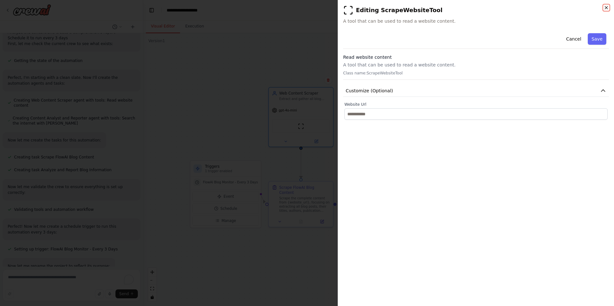
click at [605, 8] on icon "button" at bounding box center [606, 7] width 5 height 5
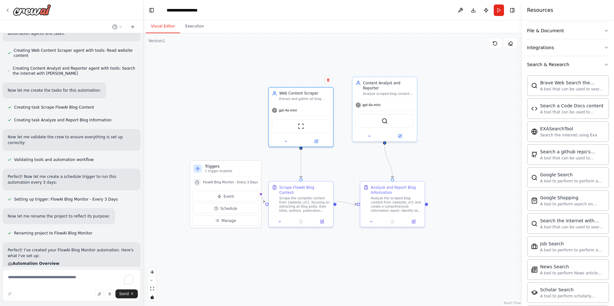
scroll to position [211, 0]
click at [195, 28] on button "Execution" at bounding box center [194, 26] width 29 height 13
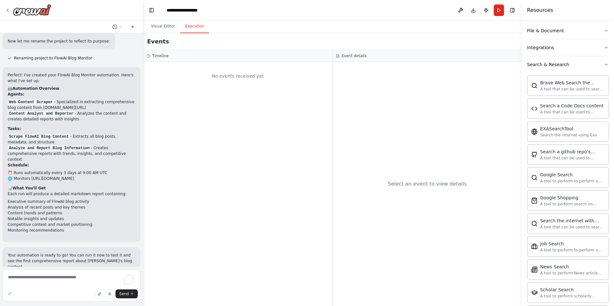
scroll to position [392, 0]
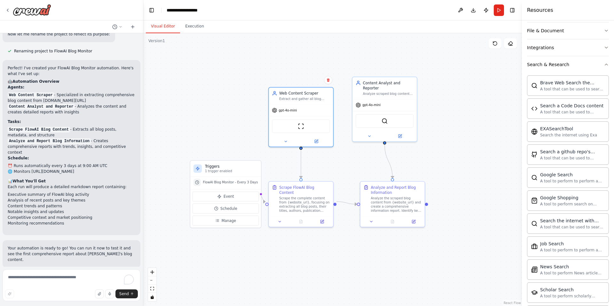
click at [168, 27] on button "Visual Editor" at bounding box center [163, 26] width 34 height 13
click at [321, 219] on icon at bounding box center [322, 220] width 3 height 3
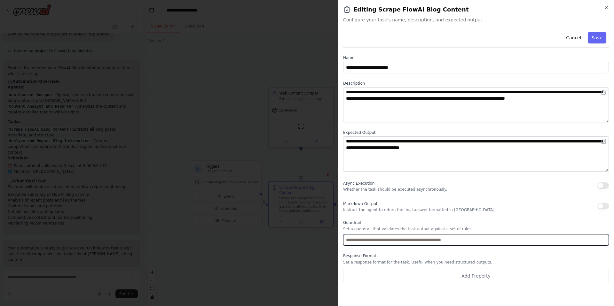
click at [544, 236] on input "text" at bounding box center [476, 241] width 266 height 12
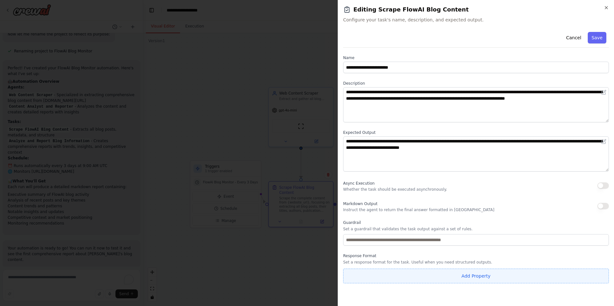
click at [470, 273] on button "Add Property" at bounding box center [476, 276] width 266 height 15
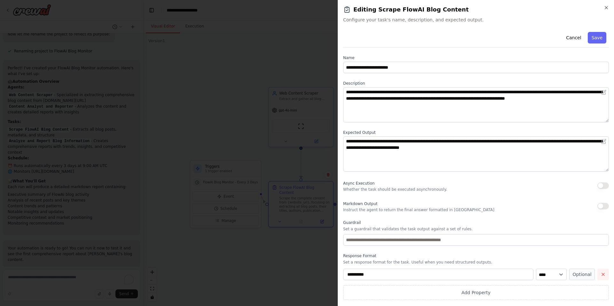
click at [606, 276] on button "button" at bounding box center [604, 275] width 12 height 12
click at [606, 7] on icon "button" at bounding box center [606, 7] width 5 height 5
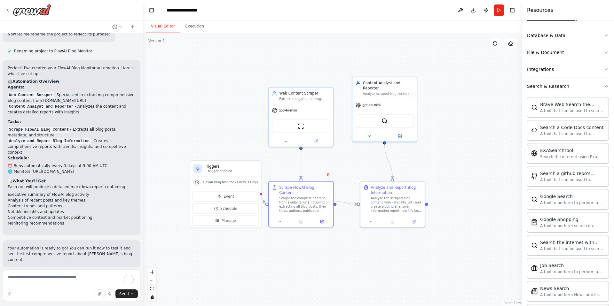
scroll to position [64, 0]
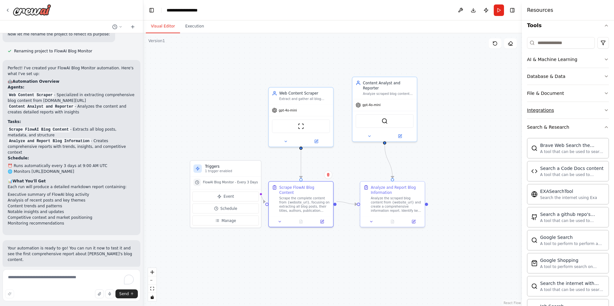
click at [604, 111] on icon "button" at bounding box center [606, 110] width 5 height 5
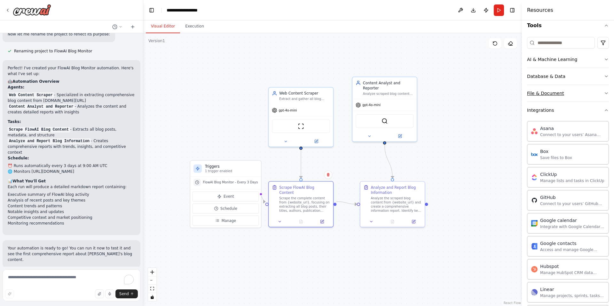
click at [604, 95] on icon "button" at bounding box center [606, 93] width 5 height 5
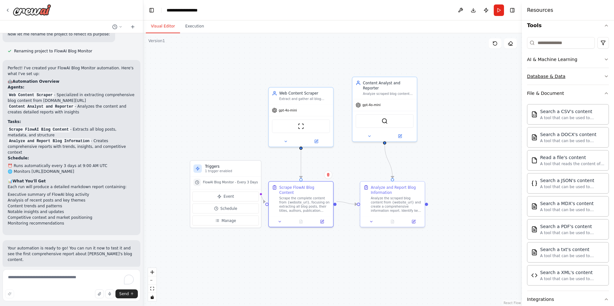
click at [604, 78] on icon "button" at bounding box center [606, 76] width 5 height 5
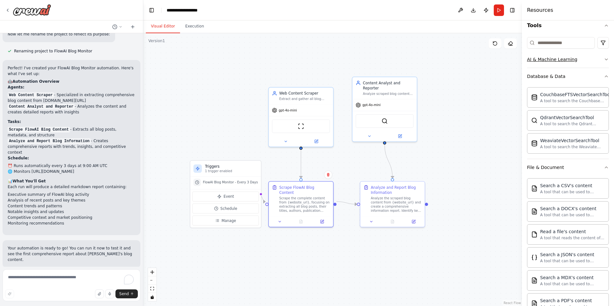
click at [604, 60] on icon "button" at bounding box center [606, 59] width 5 height 5
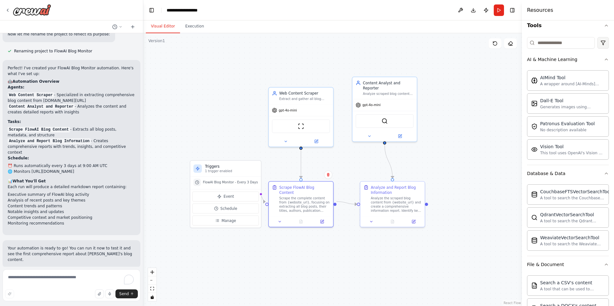
click at [600, 42] on html "create automate information about web flowai.xyz/blogs every 3 days ▶ Thought p…" at bounding box center [307, 153] width 614 height 306
click at [189, 27] on button "Execution" at bounding box center [194, 26] width 29 height 13
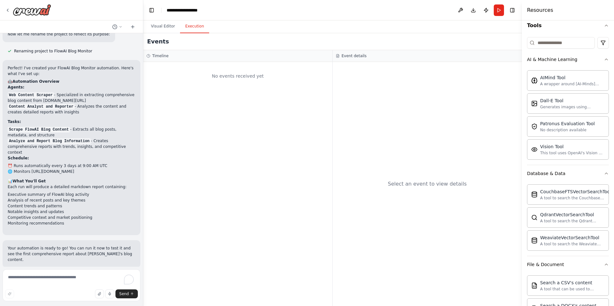
click at [220, 76] on div "No events received yet" at bounding box center [238, 76] width 183 height 22
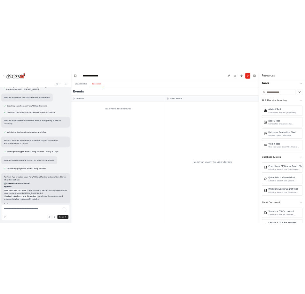
scroll to position [162, 0]
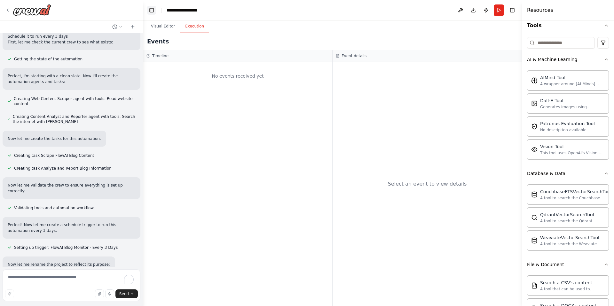
click at [150, 10] on button "Toggle Left Sidebar" at bounding box center [151, 10] width 9 height 9
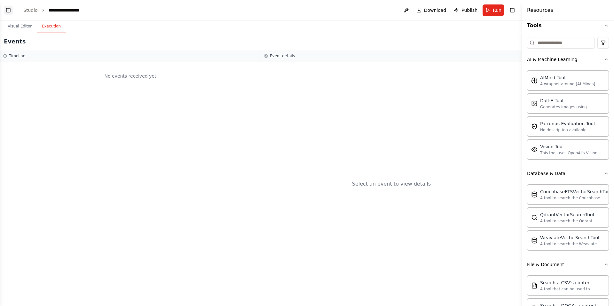
click at [8, 10] on button "Toggle Left Sidebar" at bounding box center [8, 10] width 9 height 9
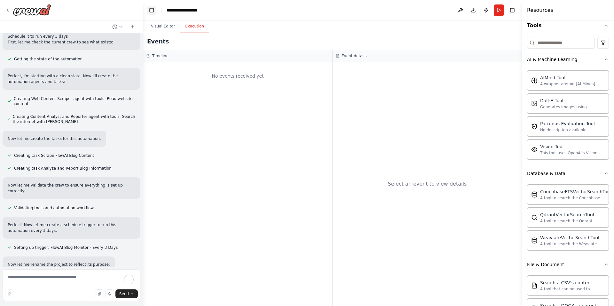
click at [150, 11] on button "Toggle Left Sidebar" at bounding box center [151, 10] width 9 height 9
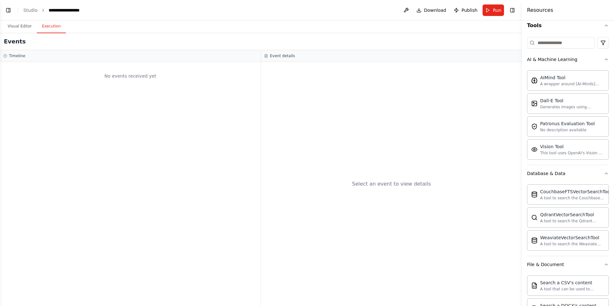
click at [12, 9] on button "Toggle Left Sidebar" at bounding box center [8, 10] width 9 height 9
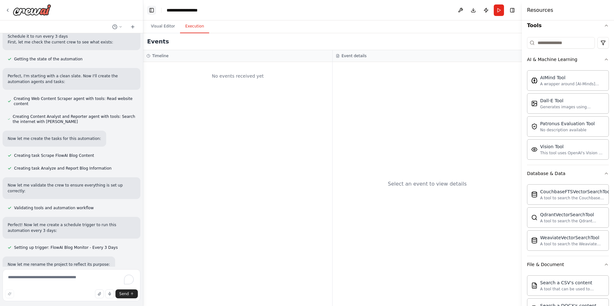
click at [149, 10] on button "Toggle Left Sidebar" at bounding box center [151, 10] width 9 height 9
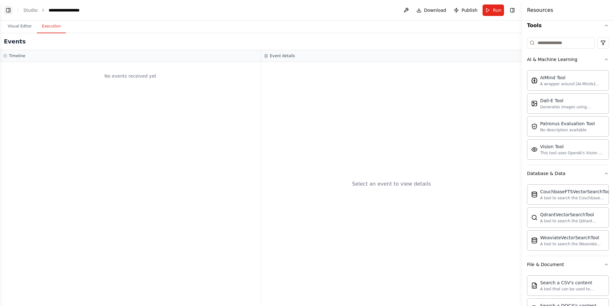
click at [10, 11] on button "Toggle Left Sidebar" at bounding box center [8, 10] width 9 height 9
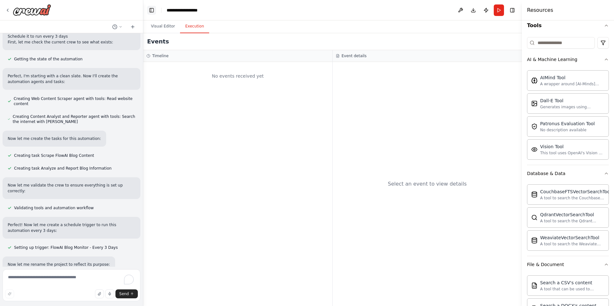
click at [152, 10] on button "Toggle Left Sidebar" at bounding box center [151, 10] width 9 height 9
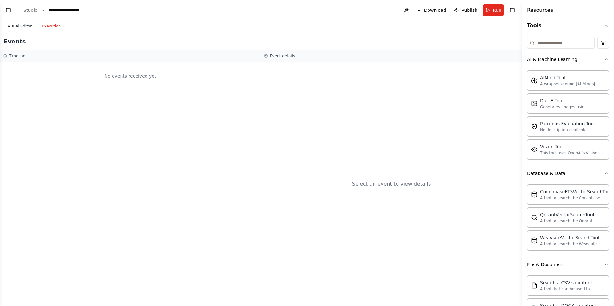
click at [24, 27] on button "Visual Editor" at bounding box center [20, 26] width 34 height 13
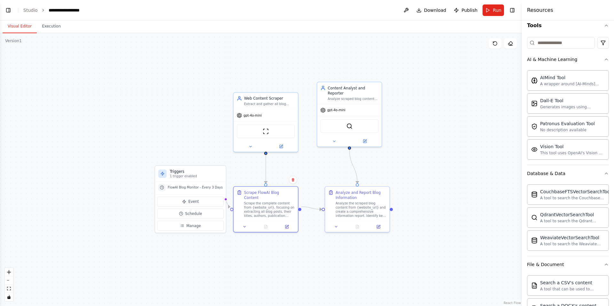
drag, startPoint x: 85, startPoint y: 45, endPoint x: 194, endPoint y: 50, distance: 108.6
click at [194, 50] on div ".deletable-edge-delete-btn { width: 20px; height: 20px; border: 0px solid #ffff…" at bounding box center [261, 169] width 522 height 273
click at [10, 10] on button "Toggle Left Sidebar" at bounding box center [8, 10] width 9 height 9
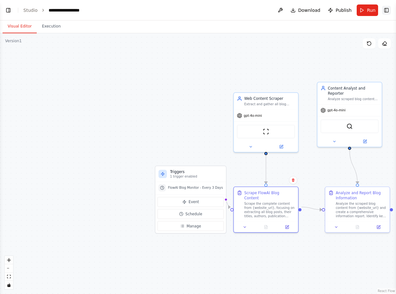
click at [386, 12] on button "Toggle Right Sidebar" at bounding box center [386, 10] width 9 height 9
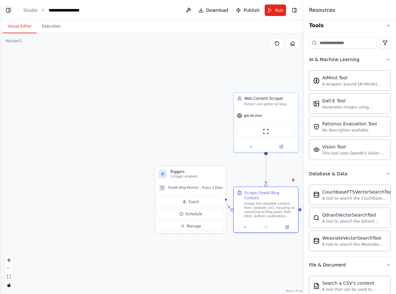
click at [10, 11] on button "Toggle Left Sidebar" at bounding box center [8, 10] width 9 height 9
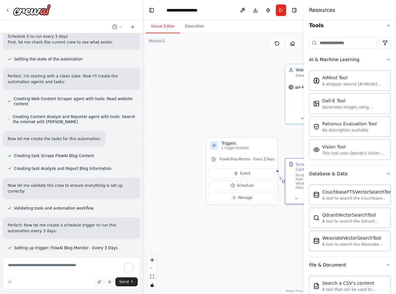
drag, startPoint x: 246, startPoint y: 145, endPoint x: 151, endPoint y: 118, distance: 99.1
click at [150, 118] on div ".deletable-edge-delete-btn { width: 20px; height: 20px; border: 0px solid #ffff…" at bounding box center [223, 163] width 161 height 261
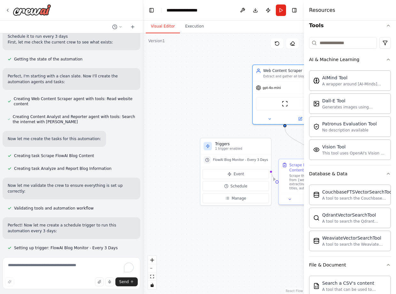
drag, startPoint x: 279, startPoint y: 96, endPoint x: 255, endPoint y: 94, distance: 24.7
click at [258, 95] on div "ScrapeWebsiteTool" at bounding box center [285, 103] width 64 height 20
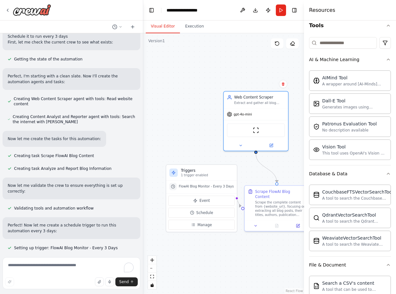
drag, startPoint x: 214, startPoint y: 73, endPoint x: 190, endPoint y: 95, distance: 33.3
click at [190, 95] on div ".deletable-edge-delete-btn { width: 20px; height: 20px; border: 0px solid #ffff…" at bounding box center [223, 163] width 161 height 261
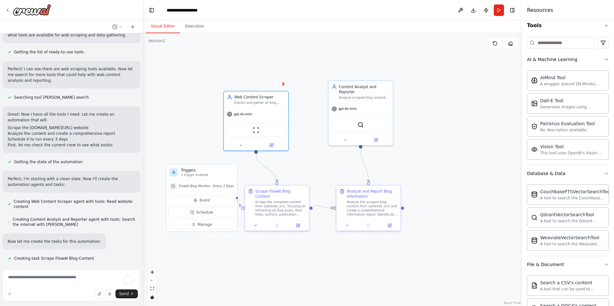
scroll to position [59, 0]
click at [600, 42] on html "create automate information about web flowai.xyz/blogs every 3 days ▶ Thought p…" at bounding box center [307, 153] width 614 height 306
click at [190, 28] on html "create automate information about web flowai.xyz/blogs every 3 days ▶ Thought p…" at bounding box center [307, 153] width 614 height 306
click at [192, 28] on button "Execution" at bounding box center [194, 26] width 29 height 13
click at [169, 27] on button "Visual Editor" at bounding box center [163, 26] width 34 height 13
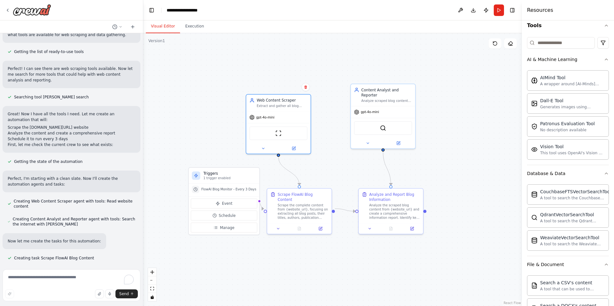
drag, startPoint x: 190, startPoint y: 71, endPoint x: 212, endPoint y: 75, distance: 22.6
click at [212, 75] on div ".deletable-edge-delete-btn { width: 20px; height: 20px; border: 0px solid #ffff…" at bounding box center [332, 169] width 379 height 273
click at [7, 9] on icon at bounding box center [7, 10] width 5 height 5
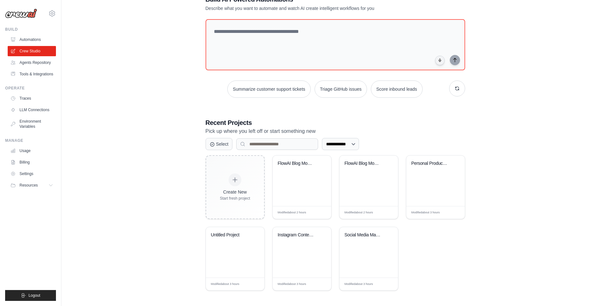
scroll to position [45, 0]
click at [290, 178] on div "FlowAI Blog Monitor" at bounding box center [302, 180] width 59 height 51
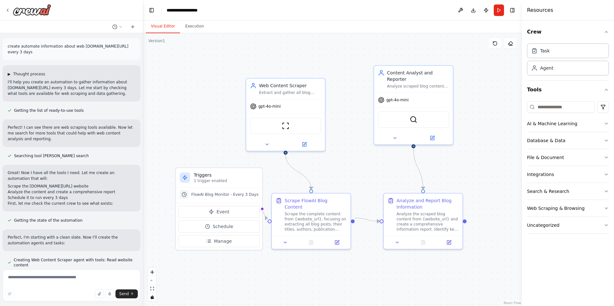
click at [10, 74] on span "▶" at bounding box center [9, 74] width 3 height 5
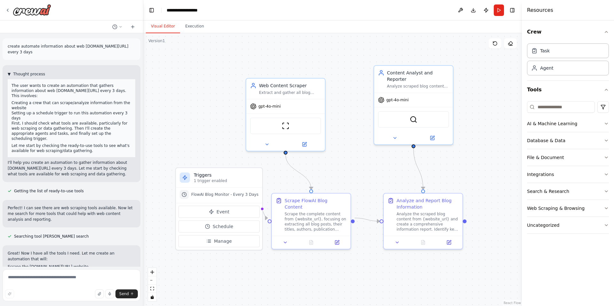
click at [10, 74] on span "▼" at bounding box center [9, 74] width 3 height 5
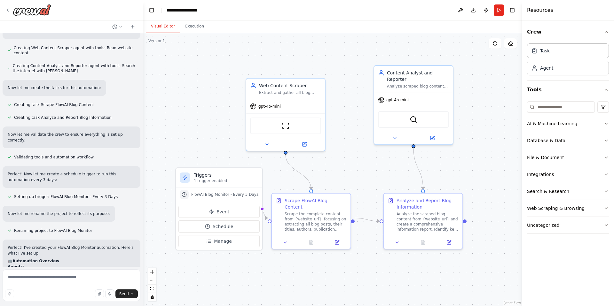
scroll to position [392, 0]
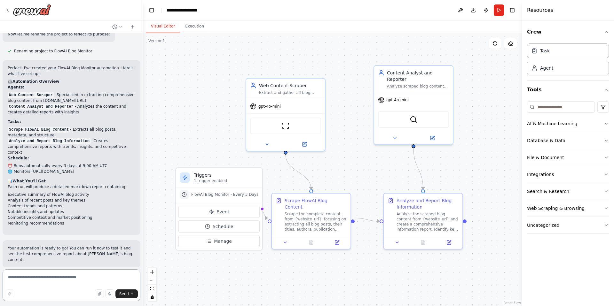
click at [74, 279] on textarea at bounding box center [72, 286] width 138 height 32
type textarea "********"
click at [23, 279] on textarea "To enrich screen reader interactions, please activate Accessibility in Grammarl…" at bounding box center [72, 286] width 138 height 32
click at [28, 277] on textarea "***" at bounding box center [72, 286] width 138 height 32
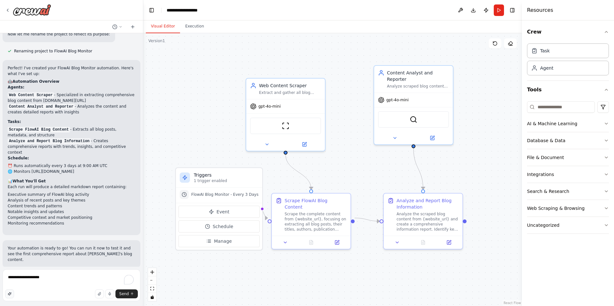
click at [11, 295] on icon "button" at bounding box center [10, 294] width 4 height 4
type textarea "**********"
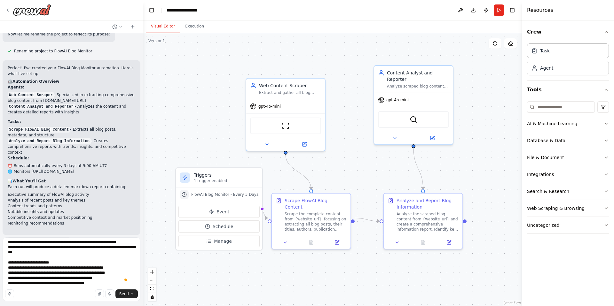
scroll to position [60, 0]
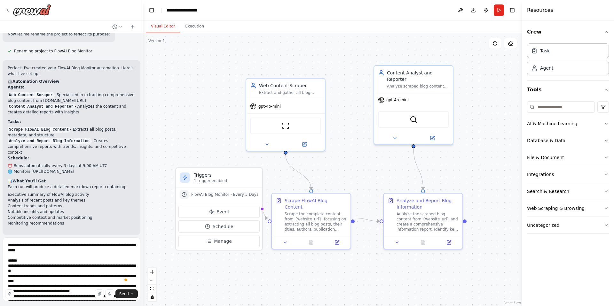
click at [605, 33] on icon "button" at bounding box center [606, 31] width 5 height 5
click at [552, 51] on div "Task" at bounding box center [568, 50] width 82 height 15
click at [607, 123] on icon "button" at bounding box center [606, 123] width 5 height 5
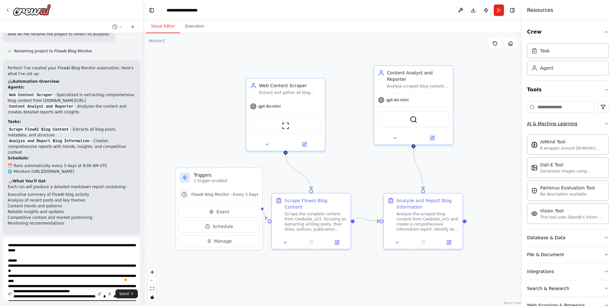
click at [604, 122] on icon "button" at bounding box center [606, 123] width 5 height 5
